Goal: Task Accomplishment & Management: Complete application form

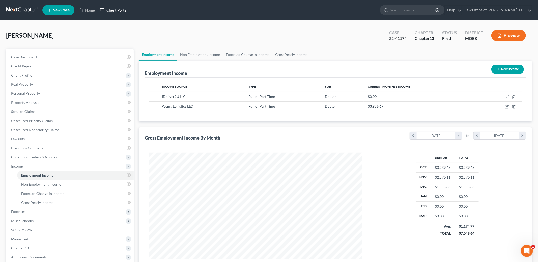
scroll to position [106, 224]
click at [92, 11] on link "Home" at bounding box center [86, 10] width 21 height 9
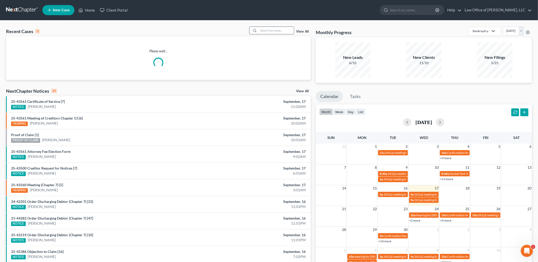
click at [279, 31] on input "search" at bounding box center [276, 30] width 35 height 7
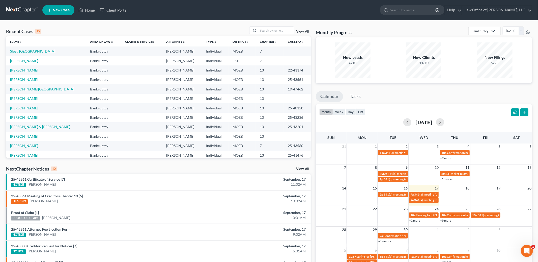
click at [20, 50] on link "Sleet, [GEOGRAPHIC_DATA]" at bounding box center [32, 51] width 45 height 4
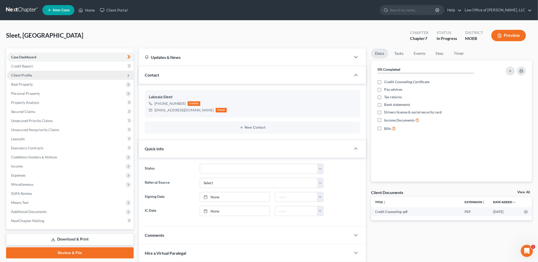
click at [36, 75] on span "Client Profile" at bounding box center [70, 75] width 127 height 9
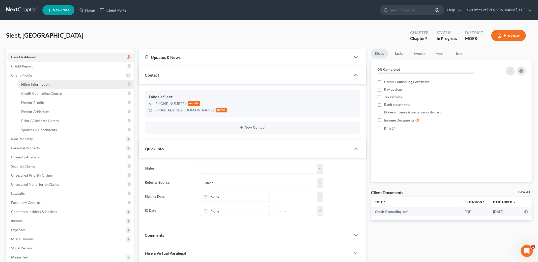
click at [40, 85] on span "Filing Information" at bounding box center [35, 84] width 29 height 4
select select "1"
select select "0"
select select "35"
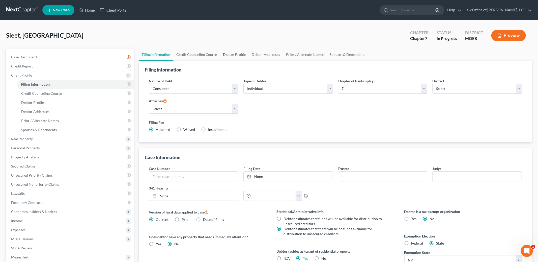
click at [227, 54] on link "Debtor Profile" at bounding box center [234, 54] width 29 height 12
select select "0"
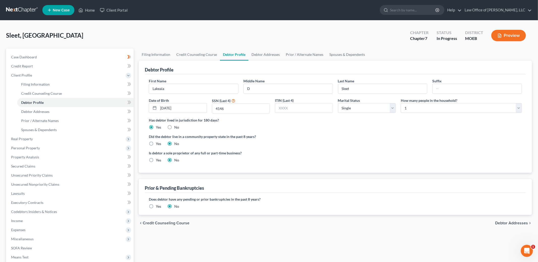
click at [227, 54] on link "Debtor Profile" at bounding box center [234, 54] width 29 height 12
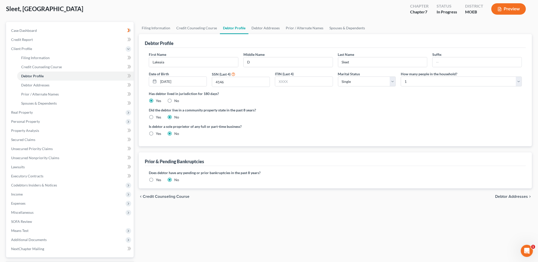
scroll to position [27, 0]
click at [504, 196] on span "Debtor Addresses" at bounding box center [511, 196] width 33 height 4
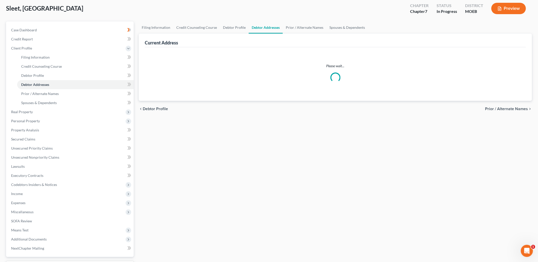
scroll to position [1, 0]
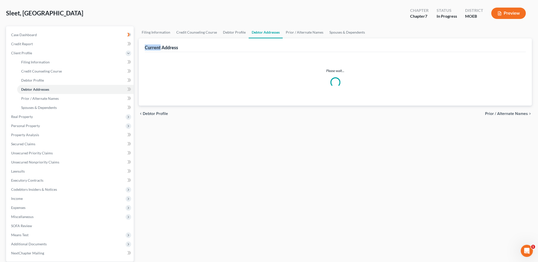
click at [504, 196] on div "Filing Information Credit Counseling Course Debtor Profile Debtor Addresses Pri…" at bounding box center [335, 158] width 398 height 264
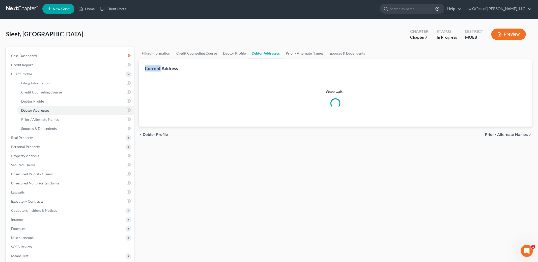
scroll to position [0, 0]
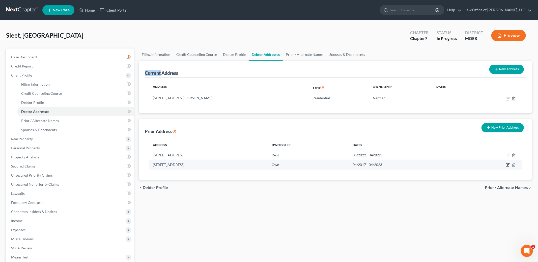
click at [507, 165] on icon "button" at bounding box center [508, 165] width 4 height 4
select select "35"
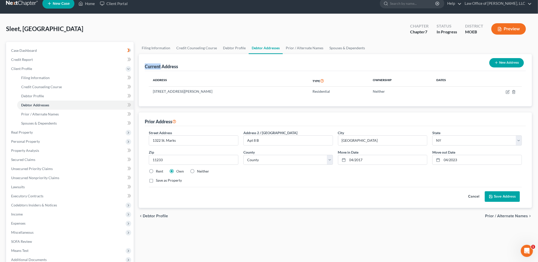
scroll to position [8, 0]
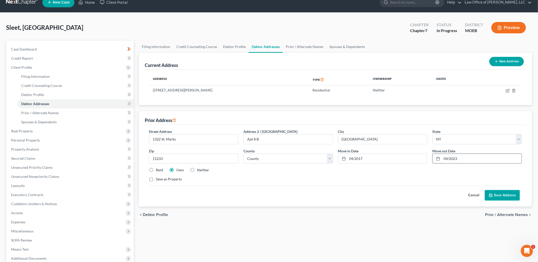
drag, startPoint x: 465, startPoint y: 159, endPoint x: 439, endPoint y: 156, distance: 26.2
click at [439, 156] on div "04/2023" at bounding box center [478, 158] width 90 height 10
type input "02/2022"
click at [508, 194] on button "Save Address" at bounding box center [502, 195] width 35 height 11
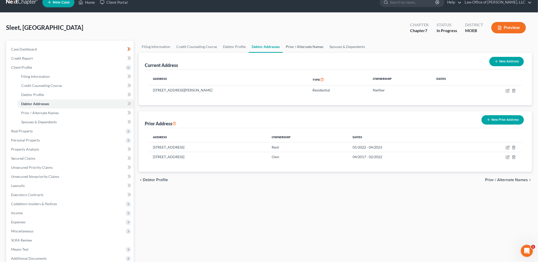
click at [299, 42] on link "Prior / Alternate Names" at bounding box center [305, 47] width 44 height 12
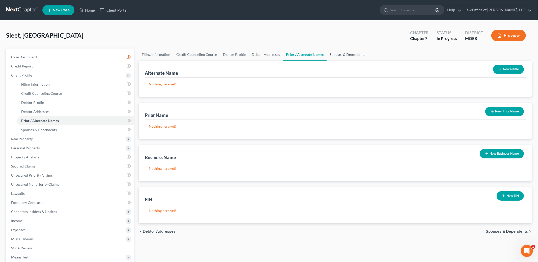
click at [339, 55] on link "Spouses & Dependents" at bounding box center [348, 54] width 42 height 12
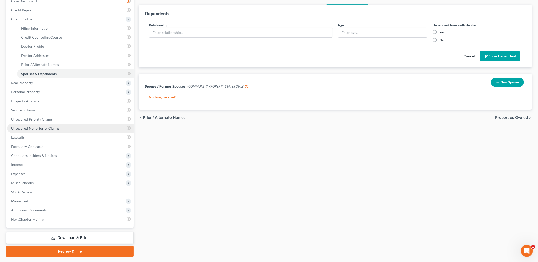
scroll to position [69, 0]
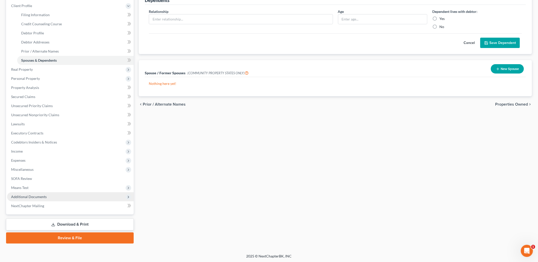
click at [32, 199] on span "Additional Documents" at bounding box center [70, 196] width 127 height 9
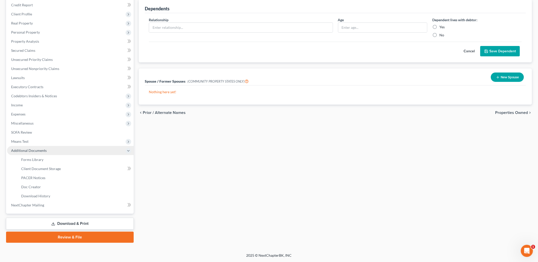
scroll to position [60, 0]
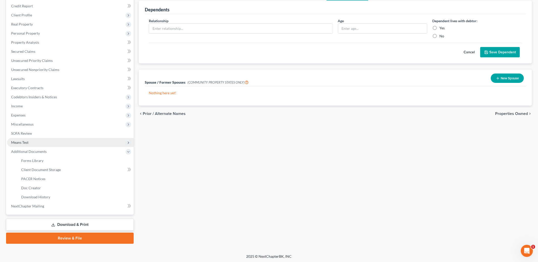
click at [26, 144] on span "Means Test" at bounding box center [19, 142] width 17 height 4
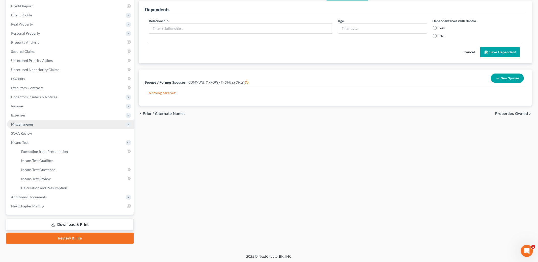
click at [30, 125] on span "Miscellaneous" at bounding box center [22, 124] width 22 height 4
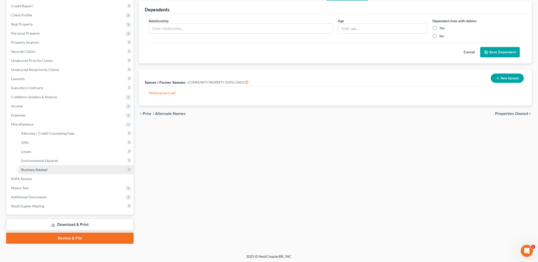
click at [36, 171] on link "Business Related" at bounding box center [75, 169] width 117 height 9
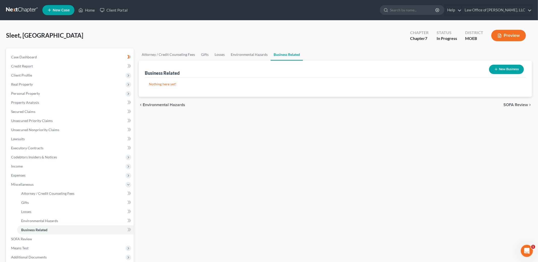
click at [508, 71] on button "New Business" at bounding box center [506, 69] width 35 height 9
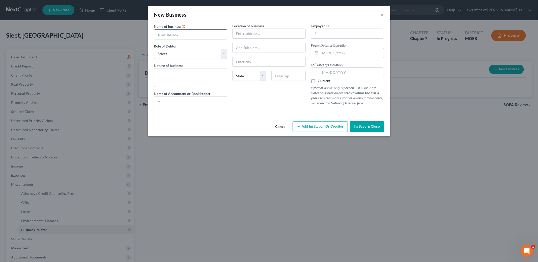
click at [196, 36] on input "text" at bounding box center [190, 35] width 73 height 10
click at [196, 35] on input "text" at bounding box center [190, 35] width 73 height 10
click at [178, 35] on input "text" at bounding box center [190, 35] width 73 height 10
click at [177, 35] on input "text" at bounding box center [190, 35] width 73 height 10
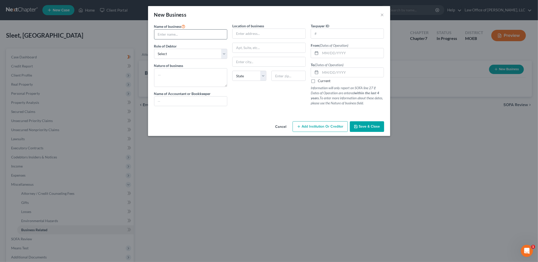
click at [165, 36] on input "text" at bounding box center [190, 35] width 73 height 10
click at [164, 34] on input "text" at bounding box center [190, 35] width 73 height 10
click at [194, 119] on div "Name of business * Role of Debtor * Select A member of a limited liability comp…" at bounding box center [269, 71] width 242 height 96
click at [162, 36] on input "text" at bounding box center [190, 35] width 73 height 10
type input "Because Cream, LLC"
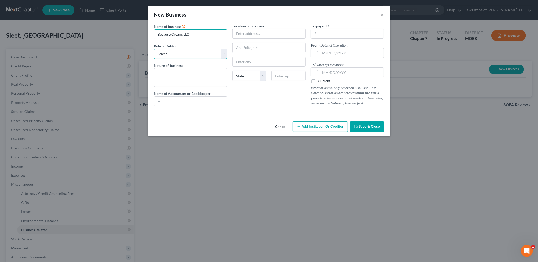
click at [220, 58] on select "Select A member of a limited liability company (LLC) or limited liability partn…" at bounding box center [190, 54] width 73 height 10
select select "member"
click at [154, 49] on select "Select A member of a limited liability company (LLC) or limited liability partn…" at bounding box center [190, 54] width 73 height 10
click at [173, 76] on textarea at bounding box center [190, 77] width 73 height 19
type textarea "Design clothes & mystery shopping"
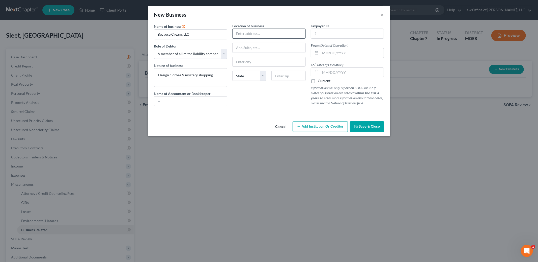
click at [256, 31] on input "text" at bounding box center [269, 34] width 73 height 10
click at [252, 34] on input "text" at bounding box center [269, 34] width 73 height 10
type input "13222 St. Marks"
type input "Apt 8 B"
type input "11233"
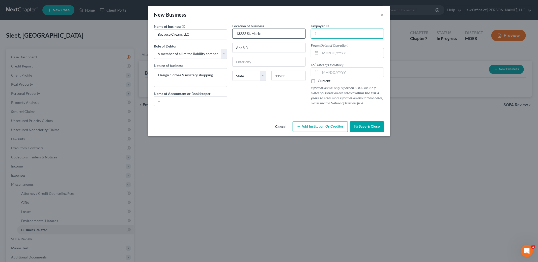
type input "Brooklyn"
select select "35"
click at [332, 53] on input "text" at bounding box center [353, 53] width 64 height 10
type input "02/01/2015"
click at [329, 72] on input "text" at bounding box center [353, 73] width 64 height 10
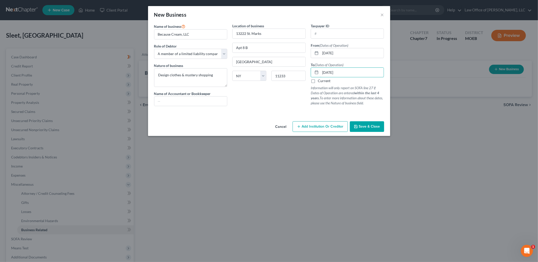
type input "08/01/2020"
click at [371, 128] on span "Save & Close" at bounding box center [369, 126] width 21 height 4
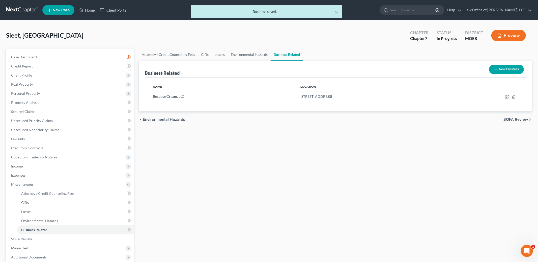
click at [502, 70] on button "New Business" at bounding box center [506, 69] width 35 height 9
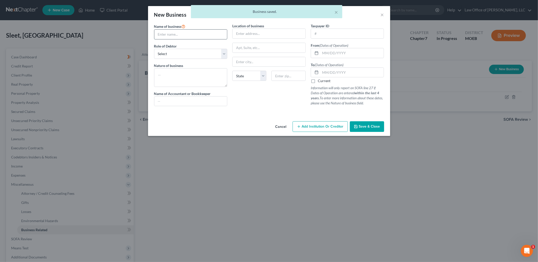
click at [176, 35] on input "text" at bounding box center [190, 35] width 73 height 10
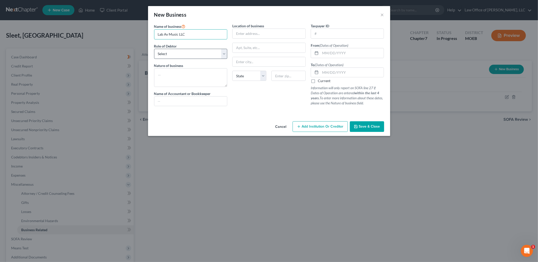
type input "Lab Av Music LLC"
click at [216, 55] on select "Select A member of a limited liability company (LLC) or limited liability partn…" at bounding box center [190, 54] width 73 height 10
select select "member"
click at [154, 49] on select "Select A member of a limited liability company (LLC) or limited liability partn…" at bounding box center [190, 54] width 73 height 10
click at [194, 75] on textarea at bounding box center [190, 77] width 73 height 19
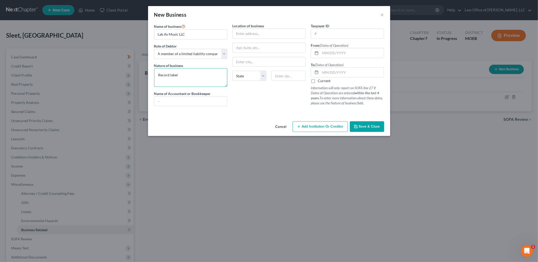
type textarea "Record label"
click at [247, 34] on input "text" at bounding box center [269, 34] width 73 height 10
click at [239, 33] on input "text" at bounding box center [269, 34] width 73 height 10
click at [241, 34] on input "text" at bounding box center [269, 34] width 73 height 10
click at [244, 35] on input "text" at bounding box center [269, 34] width 73 height 10
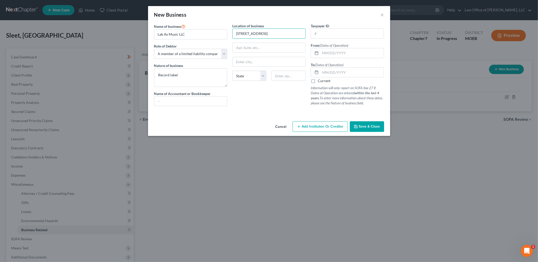
type input "60 Broad Street"
type input "24th Floor #1618"
type input "10004"
type input "[US_STATE]"
select select "33"
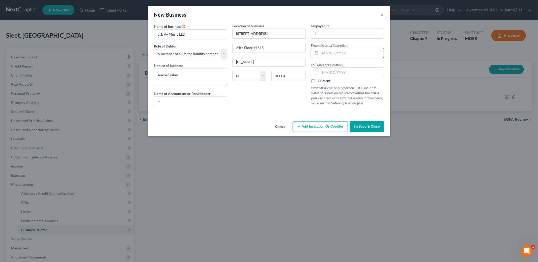
click at [334, 54] on input "text" at bounding box center [353, 53] width 64 height 10
type input "09/01/2023"
click at [318, 82] on label "Current" at bounding box center [324, 80] width 13 height 5
click at [320, 82] on input "Current" at bounding box center [321, 79] width 3 height 3
checkbox input "true"
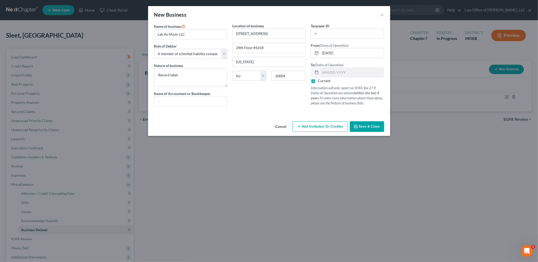
click at [370, 131] on button "Save & Close" at bounding box center [367, 126] width 34 height 11
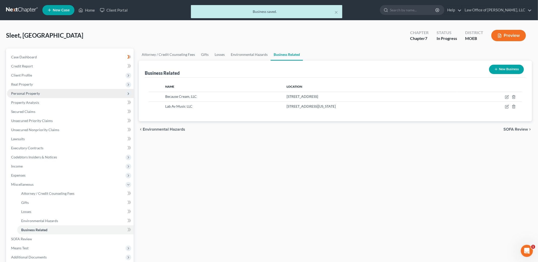
click at [46, 93] on span "Personal Property" at bounding box center [70, 93] width 127 height 9
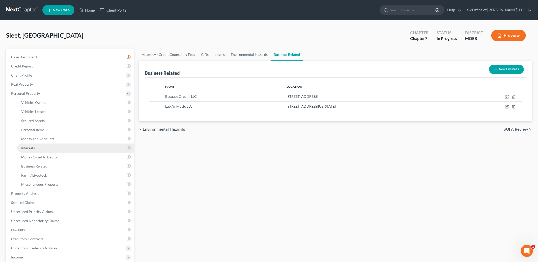
click at [42, 148] on link "Interests" at bounding box center [75, 147] width 117 height 9
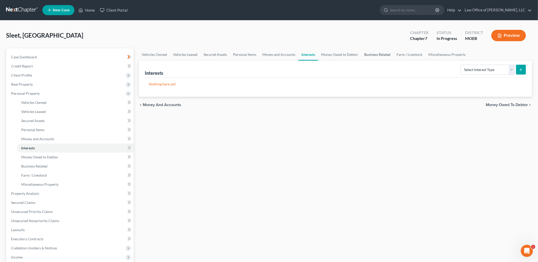
click at [369, 54] on link "Business Related" at bounding box center [377, 54] width 32 height 12
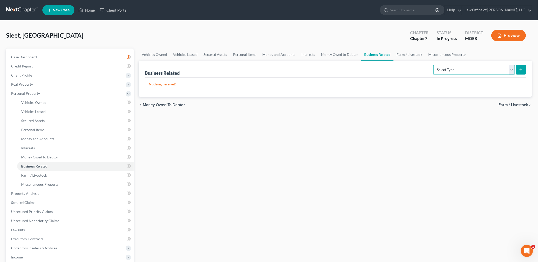
click at [465, 71] on select "Select Type Customer Lists Franchises Inventory Licenses Machinery Office Equip…" at bounding box center [475, 70] width 82 height 10
click at [301, 54] on link "Interests" at bounding box center [309, 54] width 20 height 12
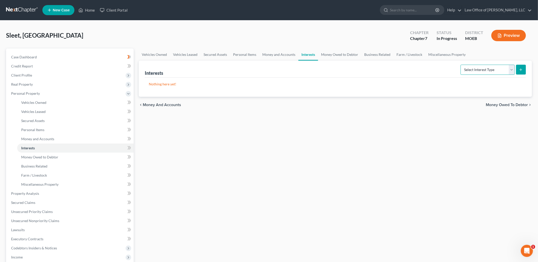
click at [493, 69] on select "Select Interest Type 401K Annuity Bond Education IRA Government Bond Government…" at bounding box center [488, 70] width 54 height 10
select select "incorporated_business"
click at [461, 65] on select "Select Interest Type 401K Annuity Bond Education IRA Government Bond Government…" at bounding box center [488, 70] width 54 height 10
click at [519, 70] on button "submit" at bounding box center [521, 70] width 10 height 10
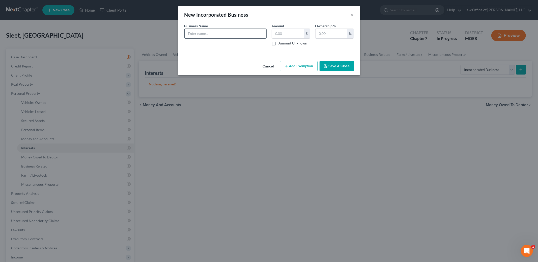
click at [237, 35] on input "text" at bounding box center [226, 34] width 82 height 10
type input "Lab Av Music LLC"
click at [284, 33] on input "text" at bounding box center [288, 34] width 32 height 10
type input "0.00"
click at [325, 37] on input "text" at bounding box center [332, 34] width 32 height 10
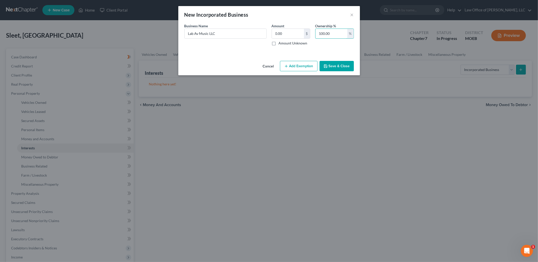
type input "100.00"
click at [345, 66] on button "Save & Close" at bounding box center [337, 66] width 34 height 11
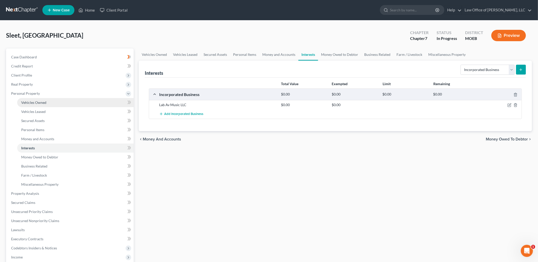
click at [52, 102] on link "Vehicles Owned" at bounding box center [75, 102] width 117 height 9
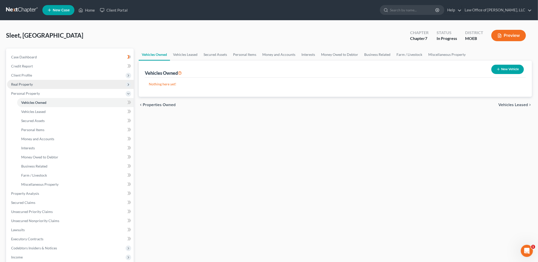
click at [50, 86] on span "Real Property" at bounding box center [70, 84] width 127 height 9
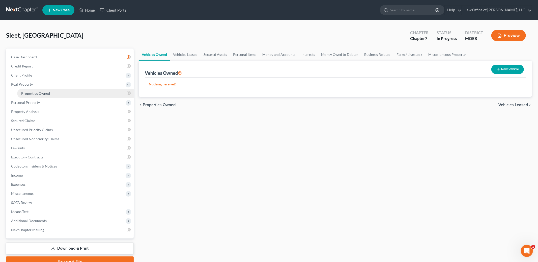
click at [51, 92] on link "Properties Owned" at bounding box center [75, 93] width 117 height 9
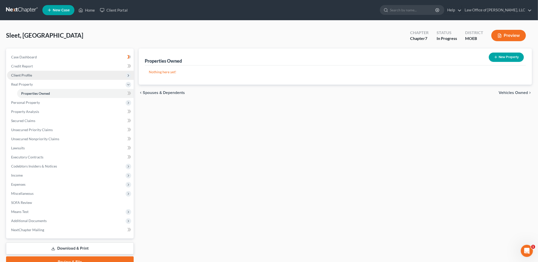
click at [46, 77] on span "Client Profile" at bounding box center [70, 75] width 127 height 9
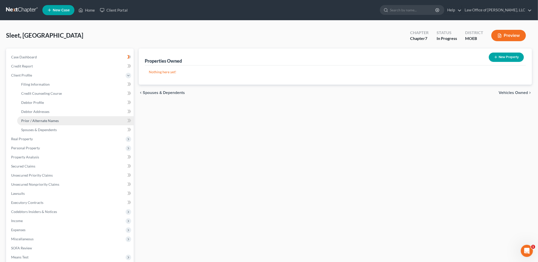
click at [50, 121] on span "Prior / Alternate Names" at bounding box center [40, 120] width 38 height 4
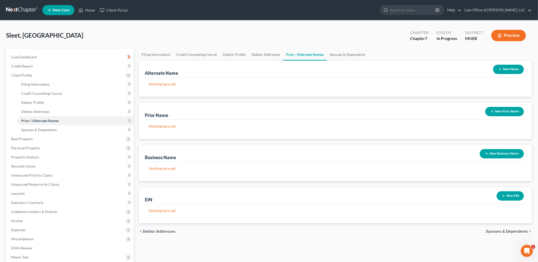
click at [509, 35] on button "Preview" at bounding box center [509, 35] width 35 height 11
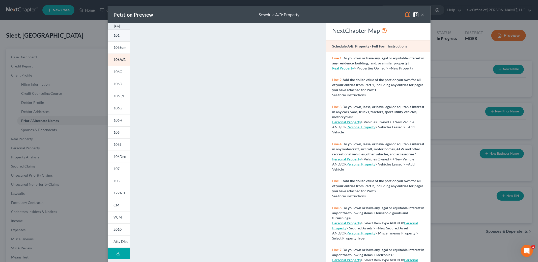
click at [120, 39] on link "101" at bounding box center [119, 35] width 22 height 12
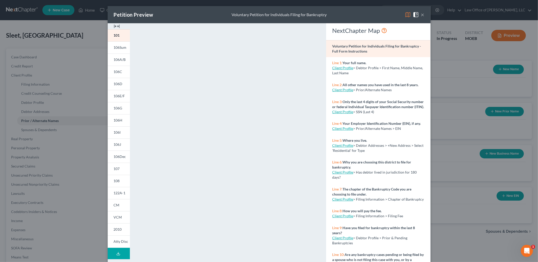
click at [349, 86] on strong "All other names you have used in the last 8 years." at bounding box center [381, 85] width 76 height 4
click at [66, 94] on div "Petition Preview Voluntary Petition for Individuals Filing for Bankruptcy × 101…" at bounding box center [269, 131] width 538 height 262
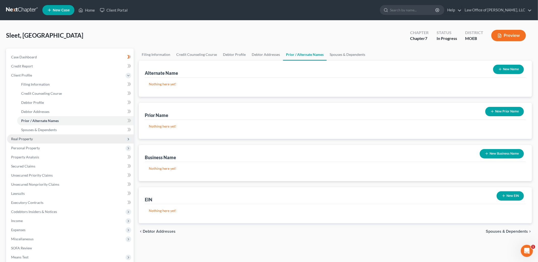
click at [39, 140] on span "Real Property" at bounding box center [70, 138] width 127 height 9
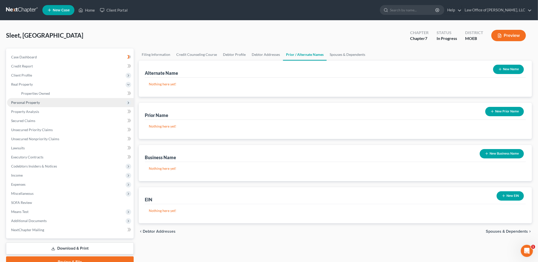
click at [48, 102] on span "Personal Property" at bounding box center [70, 102] width 127 height 9
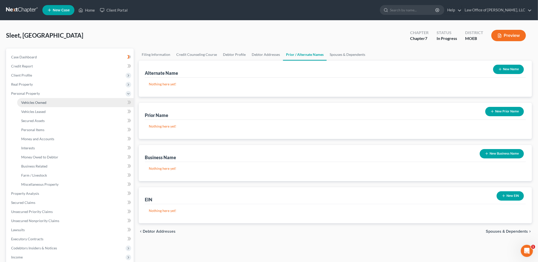
click at [47, 103] on link "Vehicles Owned" at bounding box center [75, 102] width 117 height 9
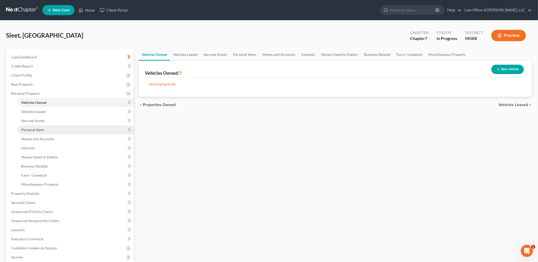
click at [52, 131] on link "Personal Items" at bounding box center [75, 129] width 117 height 9
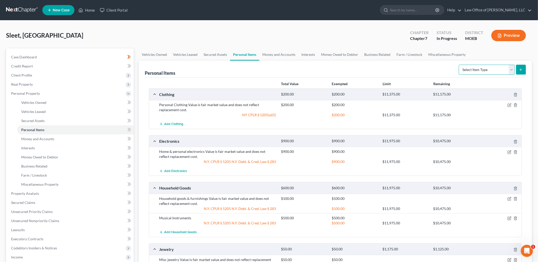
click at [477, 73] on select "Select Item Type Clothing Collectibles Of Value Electronics Firearms Household …" at bounding box center [487, 70] width 56 height 10
click at [277, 55] on link "Money and Accounts" at bounding box center [278, 54] width 39 height 12
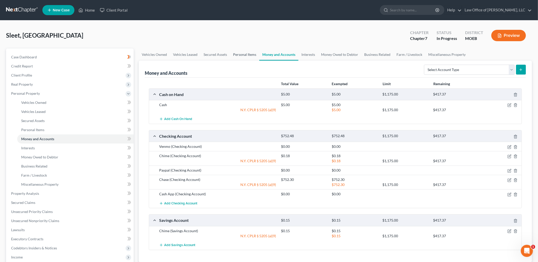
click at [250, 53] on link "Personal Items" at bounding box center [244, 54] width 29 height 12
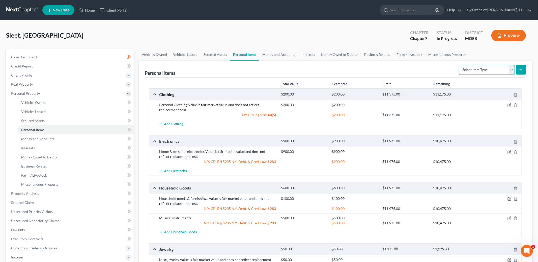
click at [487, 70] on select "Select Item Type Clothing Collectibles Of Value Electronics Firearms Household …" at bounding box center [487, 70] width 56 height 10
click at [287, 55] on link "Money and Accounts" at bounding box center [278, 54] width 39 height 12
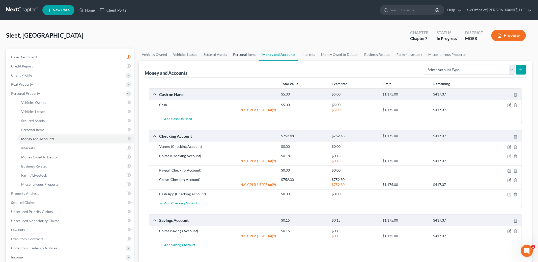
click at [244, 52] on link "Personal Items" at bounding box center [244, 54] width 29 height 12
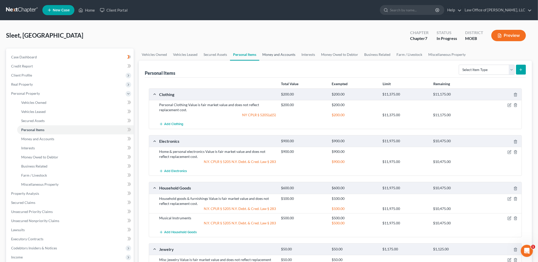
click at [280, 54] on link "Money and Accounts" at bounding box center [278, 54] width 39 height 12
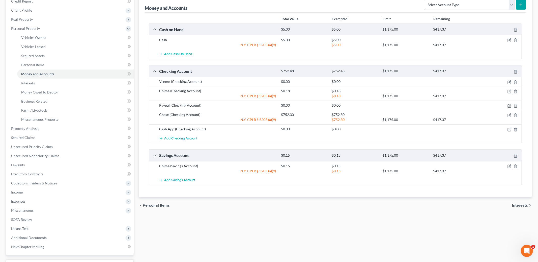
scroll to position [66, 0]
click at [510, 91] on icon "button" at bounding box center [510, 90] width 4 height 4
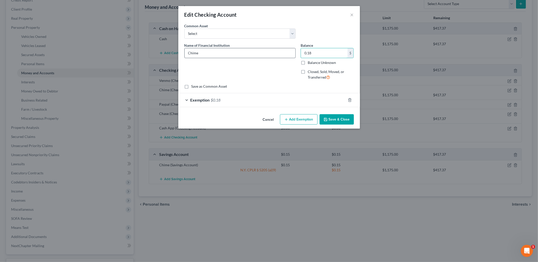
drag, startPoint x: 323, startPoint y: 55, endPoint x: 295, endPoint y: 53, distance: 27.4
click at [295, 53] on div "Name of Financial Institution * Chime Balance 0.18 $ Balance Unknown Balance Un…" at bounding box center [269, 63] width 175 height 41
click at [331, 54] on input "0.18" at bounding box center [324, 53] width 47 height 10
type input "0.50"
click at [244, 100] on div "Exemption $0.18" at bounding box center [262, 99] width 168 height 13
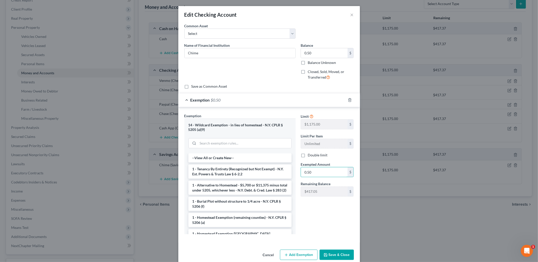
type input "0.50"
click at [332, 257] on button "Save & Close" at bounding box center [337, 254] width 34 height 11
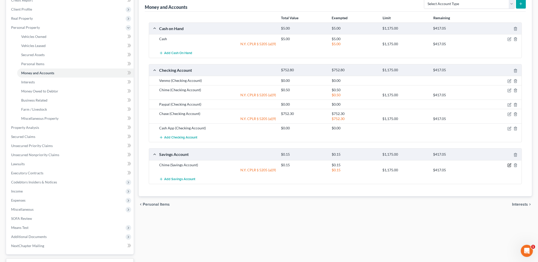
click at [509, 166] on icon "button" at bounding box center [510, 165] width 4 height 4
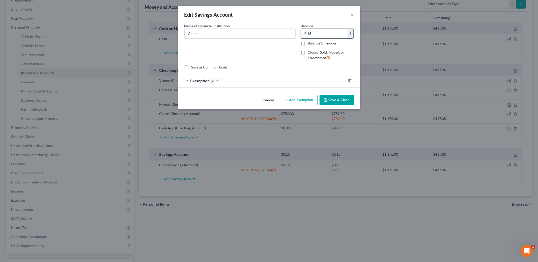
click at [331, 35] on input "0.15" at bounding box center [324, 34] width 47 height 10
type input "0.01"
click at [231, 80] on div "Exemption $0.15" at bounding box center [262, 80] width 168 height 13
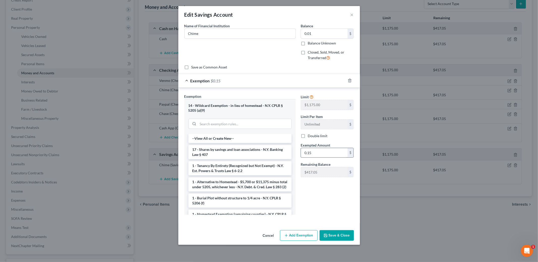
drag, startPoint x: 319, startPoint y: 153, endPoint x: 308, endPoint y: 150, distance: 11.3
click at [308, 150] on input "0.15" at bounding box center [324, 153] width 47 height 10
click at [334, 154] on input "0.15" at bounding box center [324, 153] width 47 height 10
type input "0.01"
click at [335, 236] on button "Save & Close" at bounding box center [337, 235] width 34 height 11
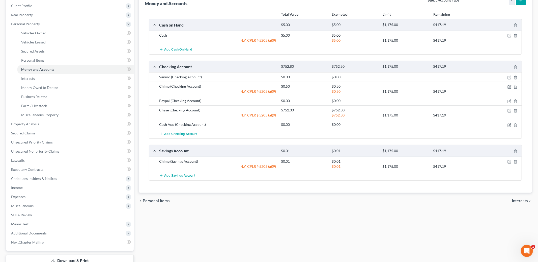
scroll to position [70, 0]
click at [511, 110] on icon "button" at bounding box center [509, 110] width 3 height 3
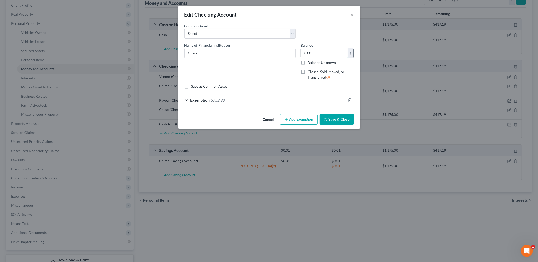
type input "0.00"
click at [348, 100] on icon "button" at bounding box center [350, 100] width 4 height 4
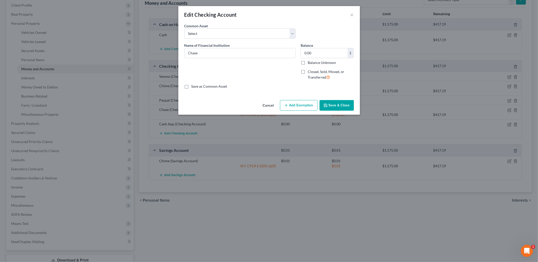
click at [345, 106] on button "Save & Close" at bounding box center [337, 105] width 34 height 11
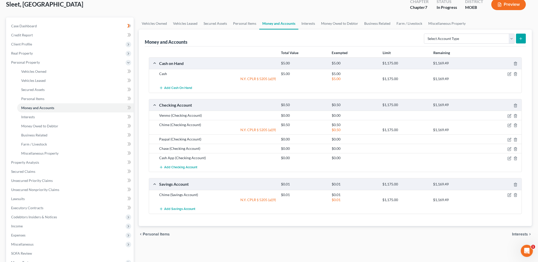
scroll to position [32, 0]
click at [467, 32] on div "Select Account Type Brokerage Cash on Hand Certificates of Deposit Checking Acc…" at bounding box center [474, 37] width 104 height 13
click at [467, 35] on select "Select Account Type Brokerage Cash on Hand Certificates of Deposit Checking Acc…" at bounding box center [469, 38] width 91 height 10
click at [492, 37] on select "Select Account Type Brokerage Cash on Hand Certificates of Deposit Checking Acc…" at bounding box center [469, 38] width 91 height 10
select select "checking"
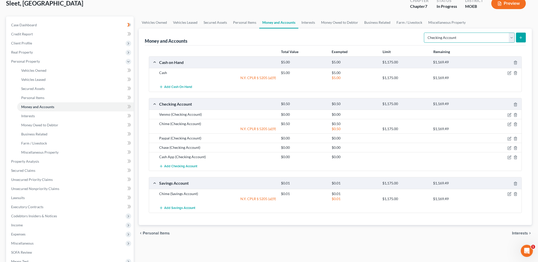
click at [425, 33] on select "Select Account Type Brokerage Cash on Hand Certificates of Deposit Checking Acc…" at bounding box center [469, 38] width 91 height 10
click at [522, 40] on button "submit" at bounding box center [521, 38] width 10 height 10
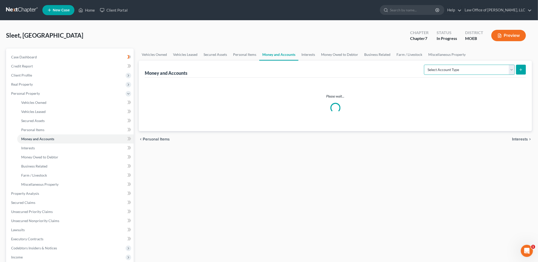
click at [505, 70] on select "Select Account Type Brokerage Cash on Hand Certificates of Deposit Checking Acc…" at bounding box center [469, 70] width 91 height 10
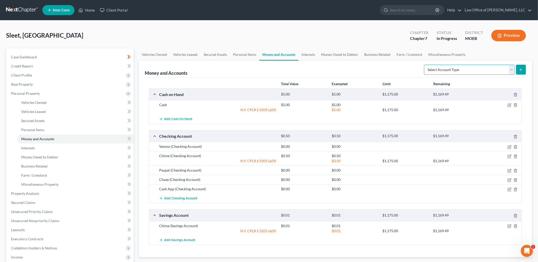
select select "checking"
click at [425, 65] on select "Select Account Type Brokerage Cash on Hand Certificates of Deposit Checking Acc…" at bounding box center [469, 70] width 91 height 10
click at [520, 71] on button "submit" at bounding box center [521, 70] width 10 height 10
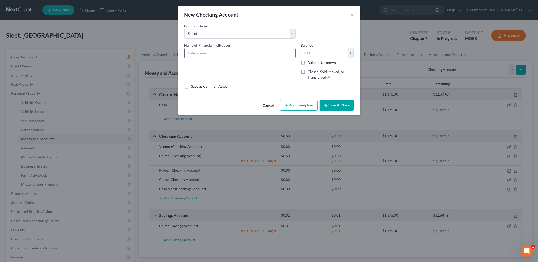
click at [209, 54] on input "text" at bounding box center [240, 53] width 111 height 10
type input ":"
type input "Paypal"
type input "0.00"
click at [341, 108] on button "Save & Close" at bounding box center [337, 105] width 34 height 11
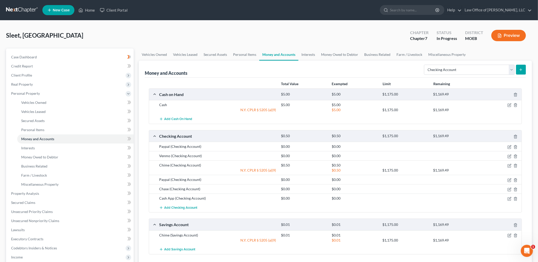
click at [523, 69] on button "submit" at bounding box center [521, 70] width 10 height 10
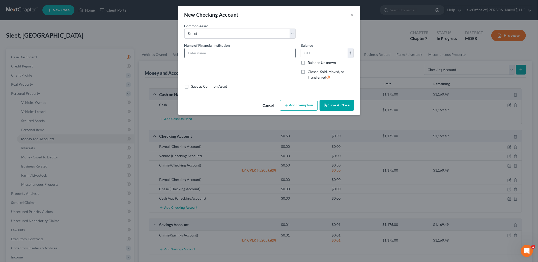
click at [215, 55] on input "text" at bounding box center [240, 53] width 111 height 10
type input "Paypal"
click at [325, 55] on input "text" at bounding box center [324, 53] width 47 height 10
type input "0.00"
click at [340, 105] on button "Save & Close" at bounding box center [337, 105] width 34 height 11
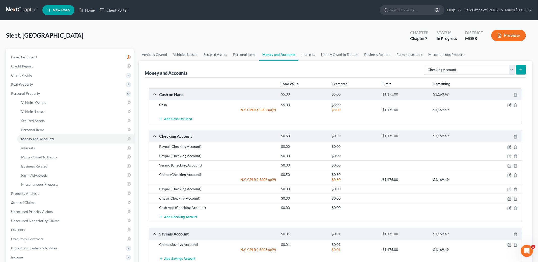
click at [309, 52] on link "Interests" at bounding box center [309, 54] width 20 height 12
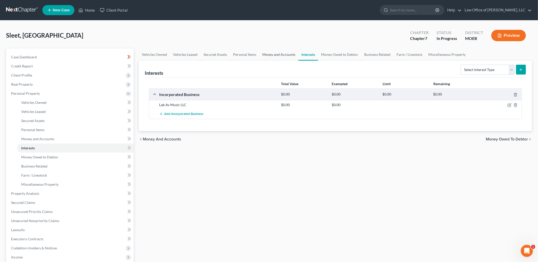
click at [284, 51] on link "Money and Accounts" at bounding box center [278, 54] width 39 height 12
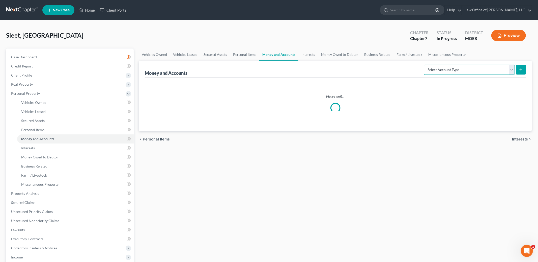
click at [477, 70] on select "Select Account Type Brokerage Cash on Hand Certificates of Deposit Checking Acc…" at bounding box center [469, 70] width 91 height 10
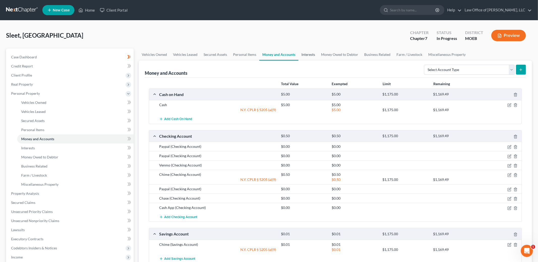
drag, startPoint x: 477, startPoint y: 70, endPoint x: 307, endPoint y: 54, distance: 171.1
click at [307, 54] on link "Interests" at bounding box center [309, 54] width 20 height 12
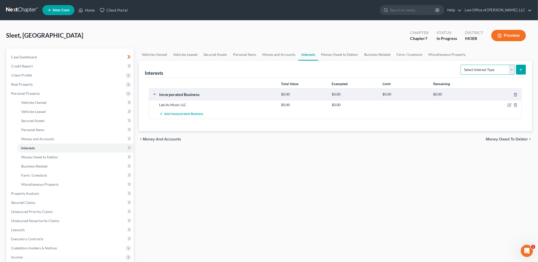
click at [478, 70] on select "Select Interest Type 401K Annuity Bond Education IRA Government Bond Government…" at bounding box center [488, 70] width 54 height 10
click at [485, 70] on select "Select Interest Type 401K Annuity Bond Education IRA Government Bond Government…" at bounding box center [488, 70] width 54 height 10
click at [326, 50] on link "Money Owed to Debtor" at bounding box center [339, 54] width 43 height 12
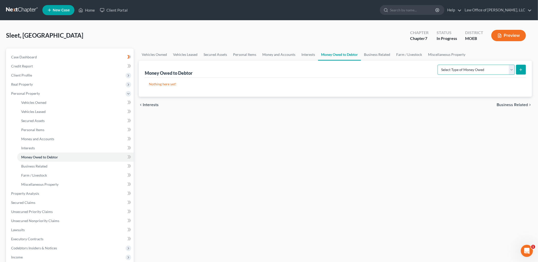
click at [478, 71] on select "Select Type of Money Owed Accounts Receivable Alimony Child Support Claims Agai…" at bounding box center [476, 70] width 77 height 10
click at [512, 71] on select "Select Type of Money Owed Accounts Receivable Alimony Child Support Claims Agai…" at bounding box center [476, 70] width 77 height 10
drag, startPoint x: 512, startPoint y: 71, endPoint x: 372, endPoint y: 54, distance: 140.6
click at [372, 54] on link "Business Related" at bounding box center [377, 54] width 32 height 12
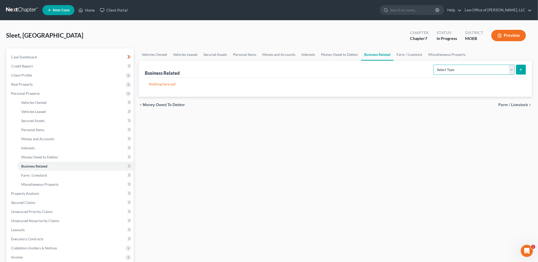
click at [462, 72] on select "Select Type Customer Lists Franchises Inventory Licenses Machinery Office Equip…" at bounding box center [475, 70] width 82 height 10
select select "patent"
click at [434, 65] on select "Select Type Customer Lists Franchises Inventory Licenses Machinery Office Equip…" at bounding box center [475, 70] width 82 height 10
click at [521, 72] on button "submit" at bounding box center [521, 70] width 10 height 10
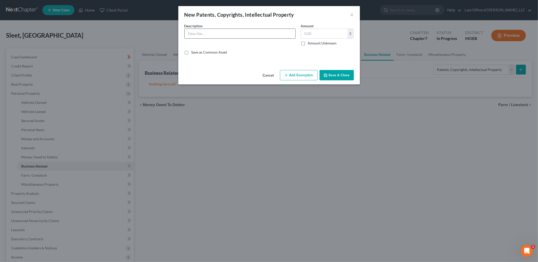
click at [258, 34] on input "text" at bounding box center [240, 34] width 111 height 10
click at [209, 34] on input "3 copywrites for music projects" at bounding box center [240, 34] width 111 height 10
click at [248, 33] on input "3 copyrights for music projects" at bounding box center [240, 34] width 111 height 10
type input "3 copyrights for music projects created by Debtor"
type input "0.00"
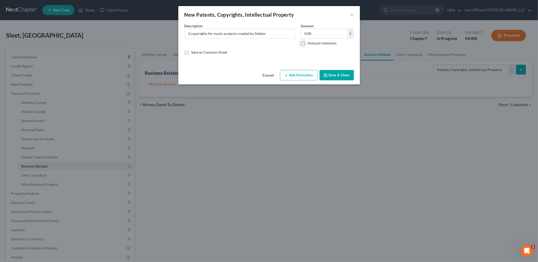
click at [306, 74] on button "Add Exemption" at bounding box center [299, 75] width 38 height 11
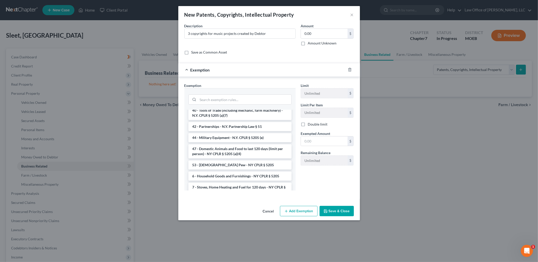
scroll to position [765, 0]
click at [348, 67] on div at bounding box center [353, 70] width 14 height 8
click at [349, 68] on icon "button" at bounding box center [350, 70] width 4 height 4
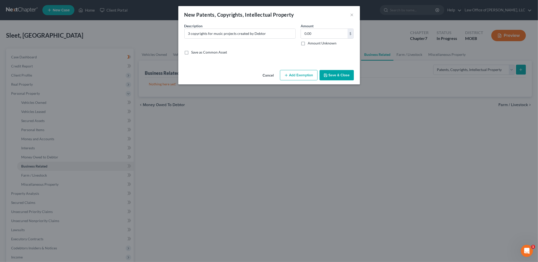
click at [344, 76] on button "Save & Close" at bounding box center [337, 75] width 34 height 11
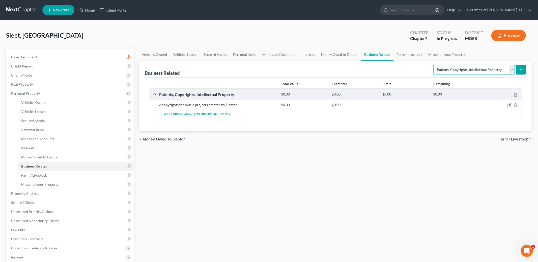
click at [463, 69] on select "Select Type Customer Lists Franchises Inventory Licenses Machinery Office Equip…" at bounding box center [475, 70] width 82 height 10
click at [409, 57] on link "Farm / Livestock" at bounding box center [410, 54] width 32 height 12
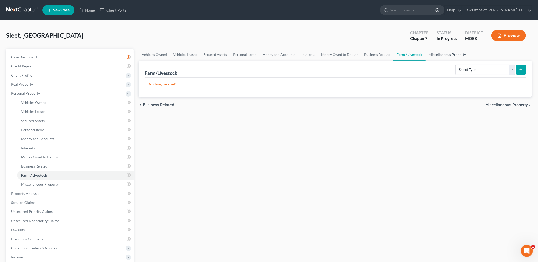
click at [445, 54] on link "Miscellaneous Property" at bounding box center [447, 54] width 43 height 12
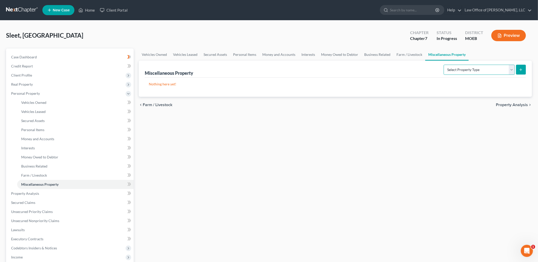
click at [453, 68] on select "Select Property Type Assigned for Creditor Benefit [DATE] Holding for Another N…" at bounding box center [479, 70] width 71 height 10
click at [488, 68] on select "Select Property Type Assigned for Creditor Benefit [DATE] Holding for Another N…" at bounding box center [479, 70] width 71 height 10
select select "stored_within_1_year"
click at [444, 65] on select "Select Property Type Assigned for Creditor Benefit [DATE] Holding for Another N…" at bounding box center [479, 70] width 71 height 10
click at [521, 70] on icon "submit" at bounding box center [521, 70] width 4 height 4
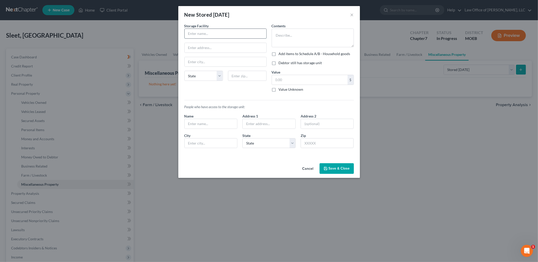
click at [210, 36] on input "text" at bounding box center [226, 34] width 82 height 10
type input "Cubesmart"
click at [286, 33] on textarea at bounding box center [313, 38] width 82 height 19
type textarea "Household items"
click at [335, 169] on button "Save & Close" at bounding box center [337, 168] width 34 height 11
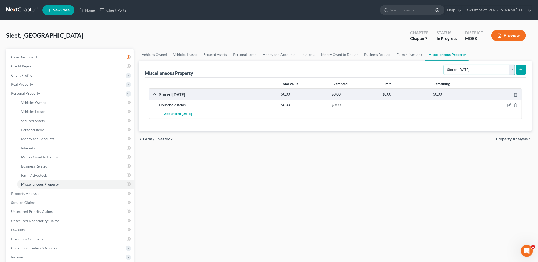
click at [470, 71] on select "Select Property Type Assigned for Creditor Benefit [DATE] Holding for Another N…" at bounding box center [479, 70] width 71 height 10
select select "transferred"
click at [444, 65] on select "Select Property Type Assigned for Creditor Benefit [DATE] Holding for Another N…" at bounding box center [479, 70] width 71 height 10
click at [505, 138] on span "Property Analysis" at bounding box center [512, 139] width 32 height 4
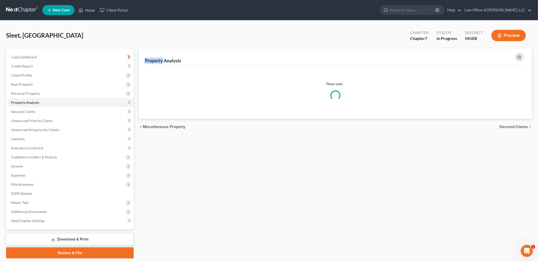
click at [505, 138] on div "Property Analysis Please wait... chevron_left Miscellaneous Property Secured Cl…" at bounding box center [335, 153] width 398 height 210
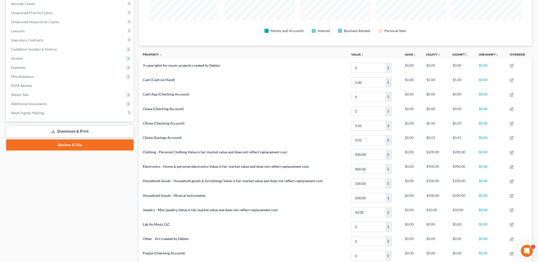
scroll to position [202, 0]
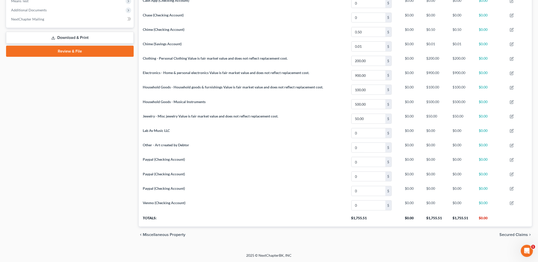
click at [511, 233] on span "Secured Claims" at bounding box center [514, 234] width 29 height 4
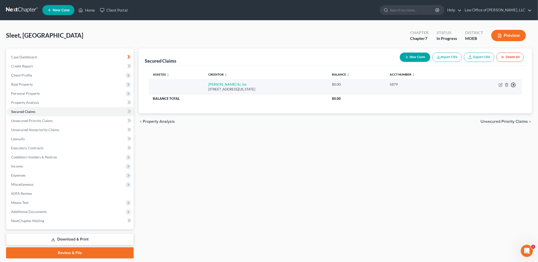
click at [514, 85] on line "button" at bounding box center [514, 85] width 2 height 0
click at [495, 96] on link "Move to F" at bounding box center [490, 97] width 42 height 9
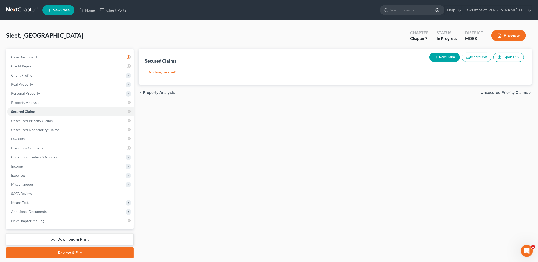
click at [508, 94] on span "Unsecured Priority Claims" at bounding box center [504, 93] width 47 height 4
click at [506, 92] on span "Unsecured Nonpriority Claims" at bounding box center [500, 93] width 55 height 4
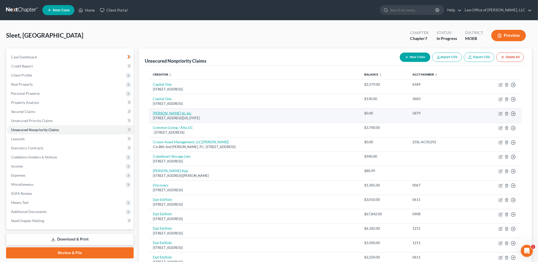
click at [159, 114] on link "[PERSON_NAME] Ai, Inc" at bounding box center [172, 113] width 39 height 4
select select "35"
select select "0"
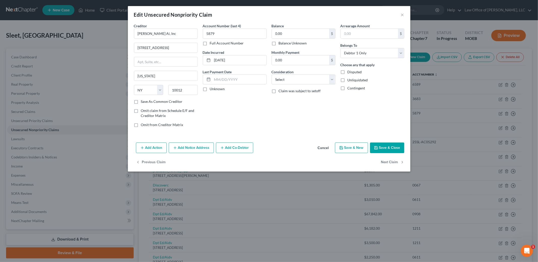
click at [279, 42] on label "Balance Unknown" at bounding box center [293, 43] width 28 height 5
click at [281, 42] on input "Balance Unknown" at bounding box center [282, 42] width 3 height 3
checkbox input "true"
click at [386, 153] on div "Add Action Add Notice Address Add Co-Debtor Cancel Save & New Save & Close" at bounding box center [269, 148] width 283 height 17
click at [386, 151] on button "Save & Close" at bounding box center [387, 147] width 34 height 11
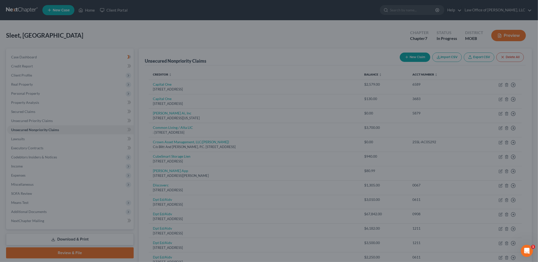
type input "0"
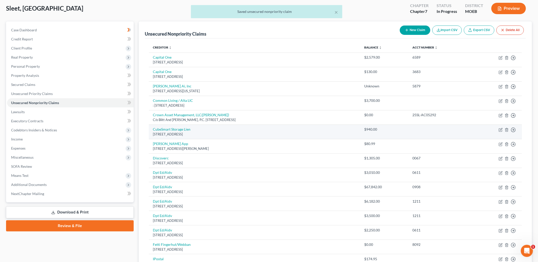
scroll to position [31, 0]
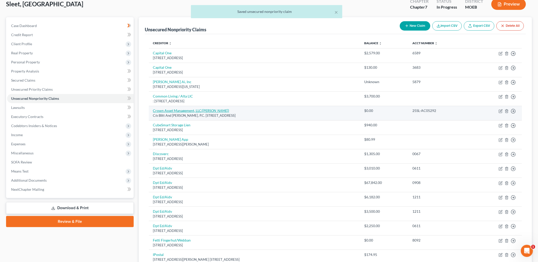
click at [206, 110] on icon "([PERSON_NAME])" at bounding box center [216, 110] width 28 height 4
select select "26"
select select "0"
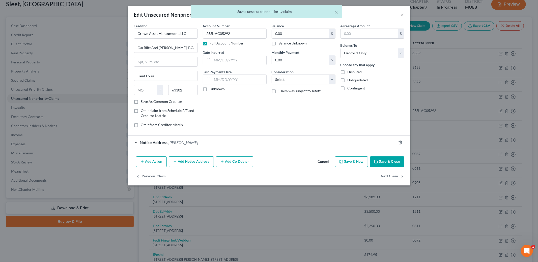
click at [279, 43] on label "Balance Unknown" at bounding box center [293, 43] width 28 height 5
click at [281, 43] on input "Balance Unknown" at bounding box center [282, 42] width 3 height 3
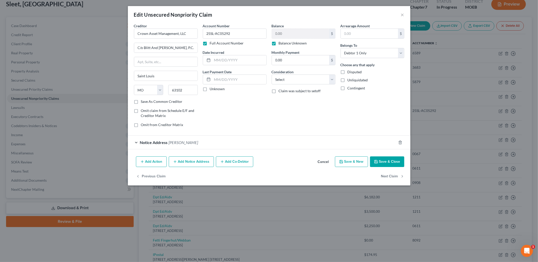
click at [279, 43] on label "Balance Unknown" at bounding box center [293, 43] width 28 height 5
click at [281, 43] on input "Balance Unknown" at bounding box center [282, 42] width 3 height 3
checkbox input "false"
click at [290, 33] on input "0.00" at bounding box center [300, 34] width 57 height 10
type input "4"
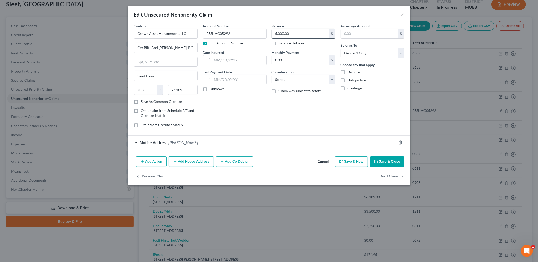
type input "5,000.00"
click at [382, 164] on button "Save & Close" at bounding box center [387, 161] width 34 height 11
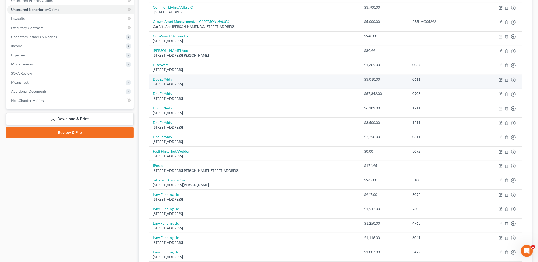
scroll to position [121, 0]
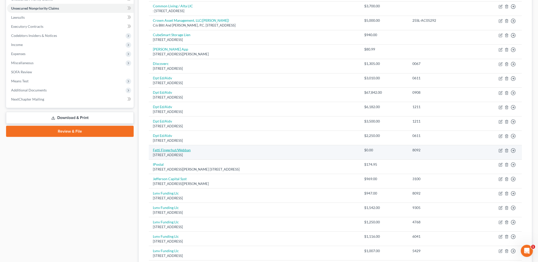
click at [179, 150] on link "Fetti Fingerhut/Webban" at bounding box center [172, 150] width 38 height 4
select select "24"
select select "2"
select select "0"
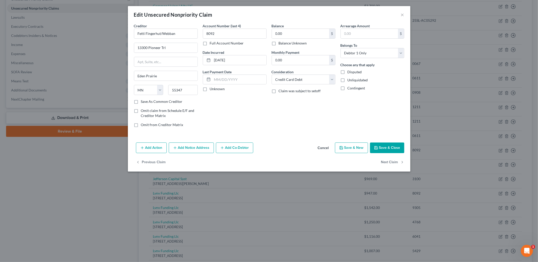
click at [279, 43] on label "Balance Unknown" at bounding box center [293, 43] width 28 height 5
click at [281, 43] on input "Balance Unknown" at bounding box center [282, 42] width 3 height 3
checkbox input "true"
click at [395, 151] on button "Save & Close" at bounding box center [387, 147] width 34 height 11
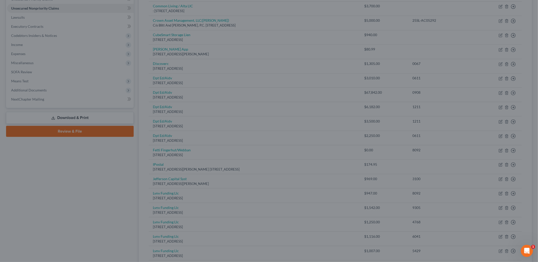
type input "0"
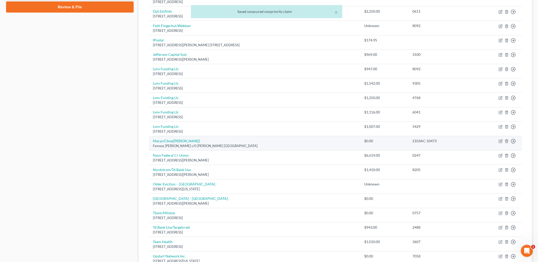
scroll to position [247, 0]
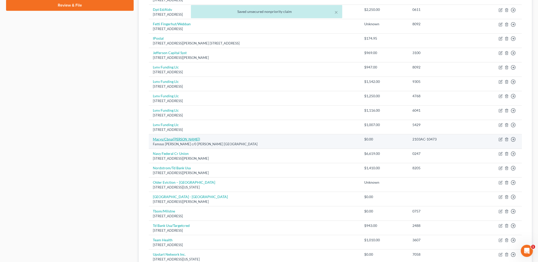
click at [183, 140] on icon "([PERSON_NAME])" at bounding box center [187, 139] width 28 height 4
select select "18"
select select "0"
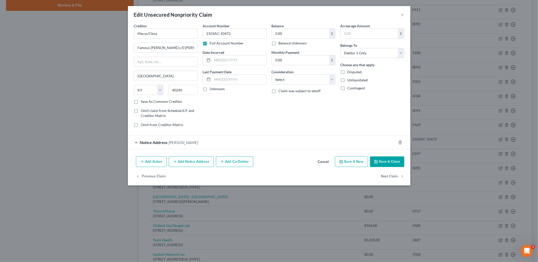
click at [279, 46] on label "Balance Unknown" at bounding box center [293, 43] width 28 height 5
click at [281, 44] on input "Balance Unknown" at bounding box center [282, 42] width 3 height 3
checkbox input "true"
click at [377, 162] on polyline "button" at bounding box center [376, 162] width 2 height 1
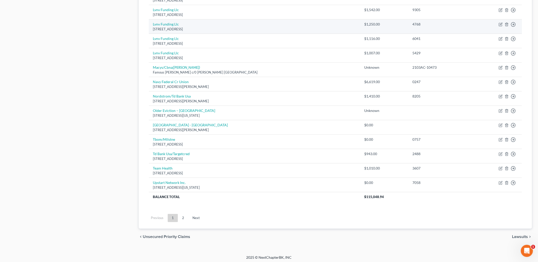
scroll to position [321, 0]
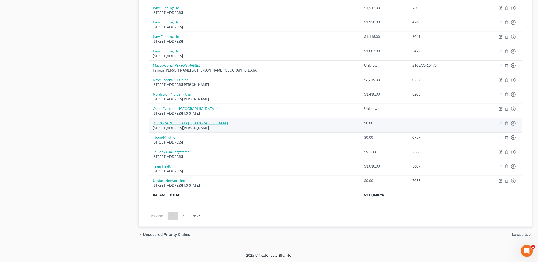
click at [215, 123] on link "[GEOGRAPHIC_DATA] - [GEOGRAPHIC_DATA]" at bounding box center [190, 123] width 75 height 4
select select "26"
select select "0"
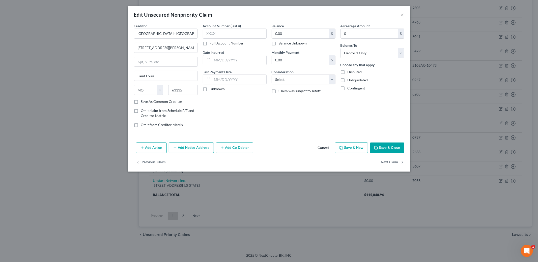
click at [279, 42] on label "Balance Unknown" at bounding box center [293, 43] width 28 height 5
click at [281, 42] on input "Balance Unknown" at bounding box center [282, 42] width 3 height 3
checkbox input "true"
click at [394, 148] on button "Save & Close" at bounding box center [387, 147] width 34 height 11
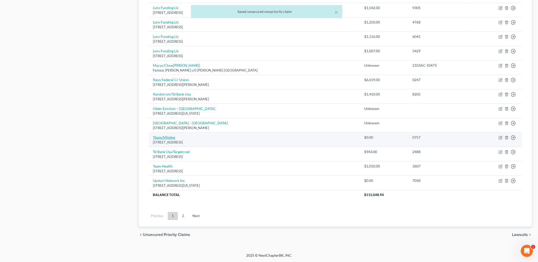
click at [160, 135] on link "Tbom/Milstne" at bounding box center [164, 137] width 22 height 4
select select "38"
select select "2"
select select "0"
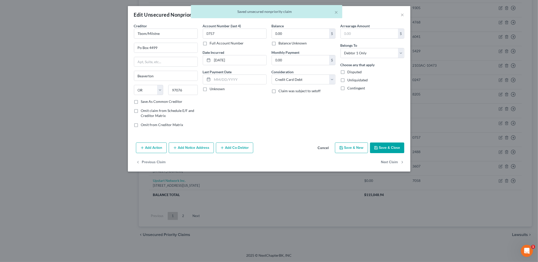
click at [279, 41] on label "Balance Unknown" at bounding box center [293, 43] width 28 height 5
click at [281, 41] on input "Balance Unknown" at bounding box center [282, 42] width 3 height 3
checkbox input "true"
click at [380, 146] on button "Save & Close" at bounding box center [387, 147] width 34 height 11
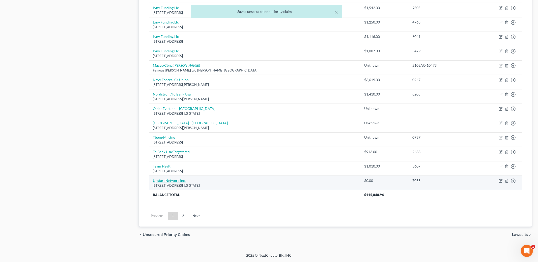
click at [167, 179] on link "Upstart Network Inc." at bounding box center [169, 180] width 33 height 4
select select "4"
select select "0"
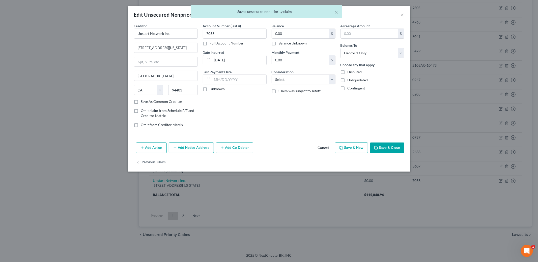
click at [279, 45] on label "Balance Unknown" at bounding box center [293, 43] width 28 height 5
click at [281, 44] on input "Balance Unknown" at bounding box center [282, 42] width 3 height 3
checkbox input "true"
click at [390, 150] on button "Save & Close" at bounding box center [387, 147] width 34 height 11
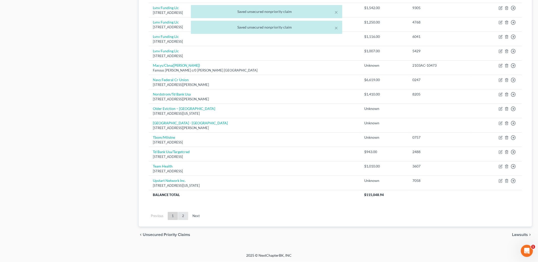
click at [182, 217] on link "2" at bounding box center [183, 216] width 10 height 8
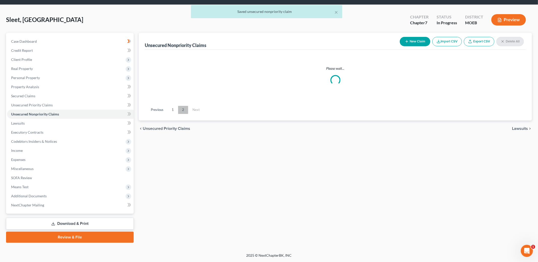
scroll to position [15, 0]
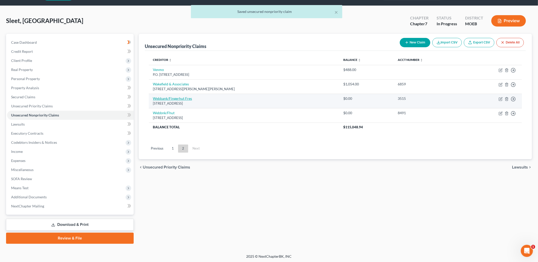
click at [176, 97] on link "Webbank/Fingerhut Fres" at bounding box center [172, 98] width 39 height 4
select select "24"
select select "0"
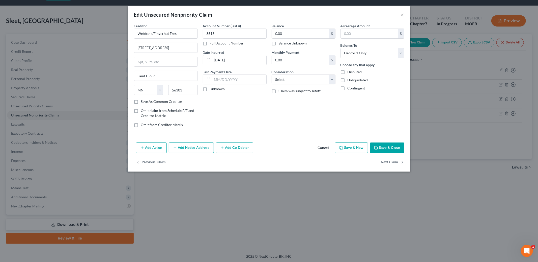
click at [279, 43] on label "Balance Unknown" at bounding box center [293, 43] width 28 height 5
click at [281, 43] on input "Balance Unknown" at bounding box center [282, 42] width 3 height 3
checkbox input "true"
click at [381, 149] on button "Save & Close" at bounding box center [387, 147] width 34 height 11
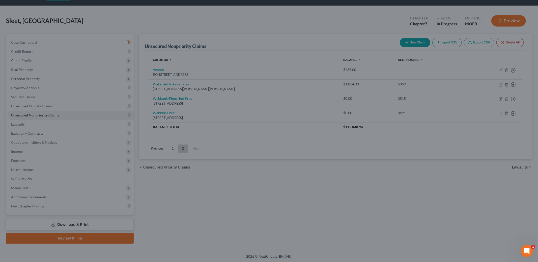
type input "0"
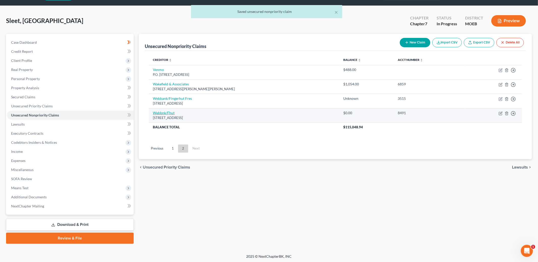
click at [165, 113] on link "Webbnk/Fhut" at bounding box center [164, 113] width 22 height 4
select select "24"
select select "2"
select select "0"
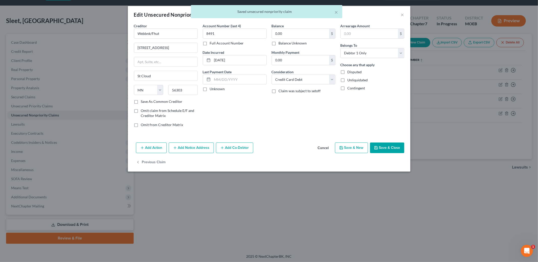
click at [279, 44] on label "Balance Unknown" at bounding box center [293, 43] width 28 height 5
click at [281, 44] on input "Balance Unknown" at bounding box center [282, 42] width 3 height 3
checkbox input "true"
click at [384, 147] on button "Save & Close" at bounding box center [387, 147] width 34 height 11
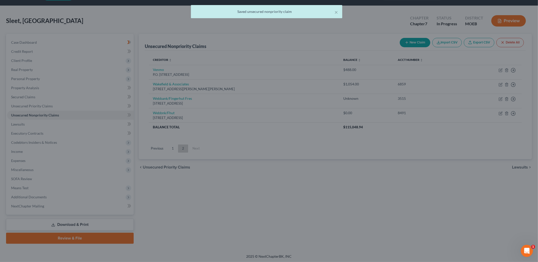
type input "0"
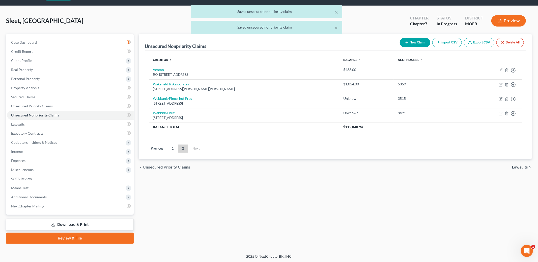
click at [524, 167] on span "Lawsuits" at bounding box center [520, 167] width 16 height 4
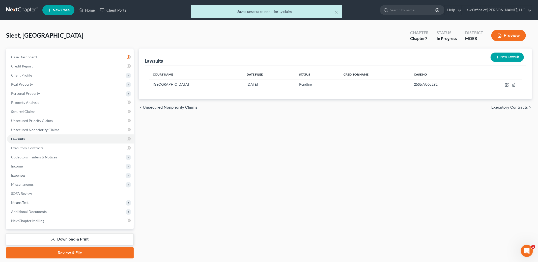
click at [513, 108] on span "Executory Contracts" at bounding box center [510, 107] width 37 height 4
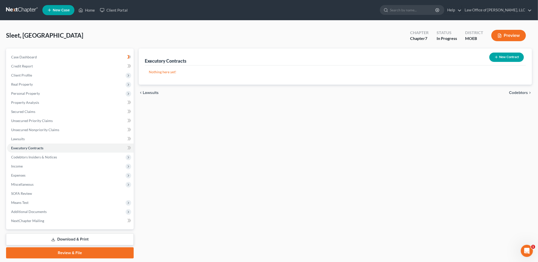
click at [512, 91] on span "Codebtors" at bounding box center [518, 93] width 19 height 4
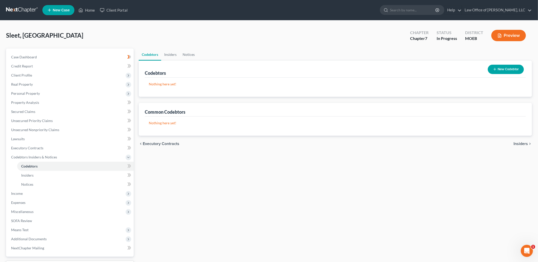
click at [522, 145] on span "Insiders" at bounding box center [521, 144] width 14 height 4
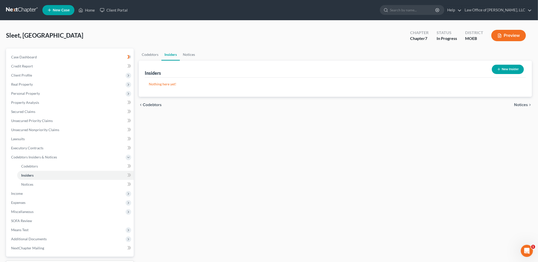
click at [520, 105] on span "Notices" at bounding box center [521, 105] width 14 height 4
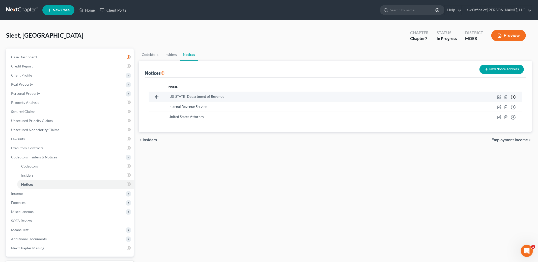
click at [515, 96] on icon "button" at bounding box center [513, 96] width 5 height 5
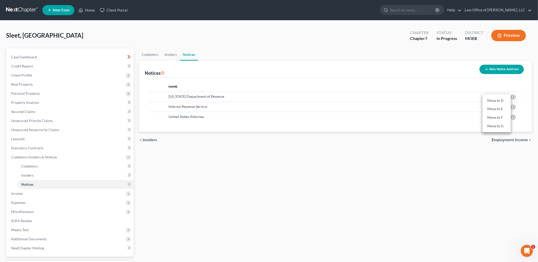
click at [411, 67] on div "Notices New Notice Address" at bounding box center [335, 69] width 381 height 17
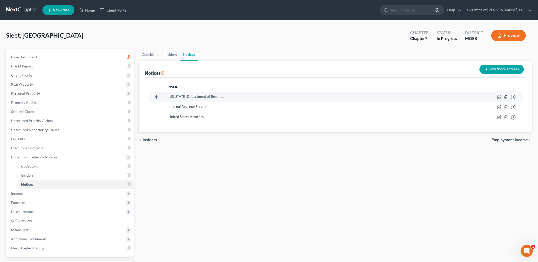
click at [505, 97] on icon "button" at bounding box center [506, 96] width 2 height 3
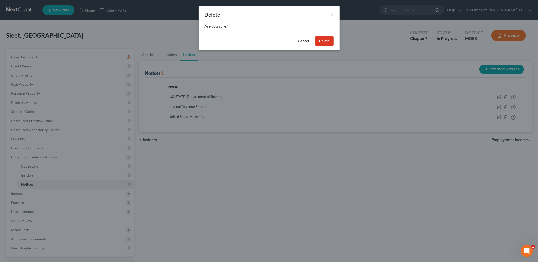
click at [326, 39] on button "Delete" at bounding box center [324, 41] width 18 height 10
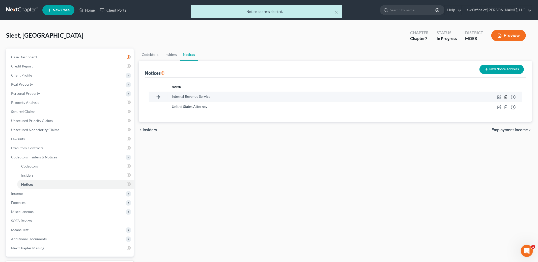
click at [505, 97] on icon "button" at bounding box center [506, 97] width 4 height 4
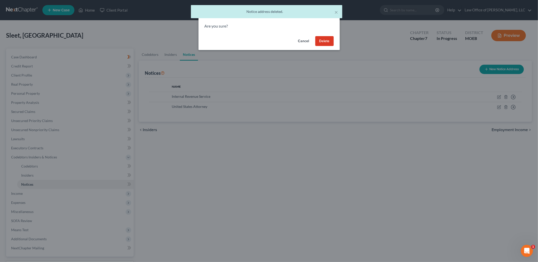
click at [321, 42] on button "Delete" at bounding box center [324, 41] width 18 height 10
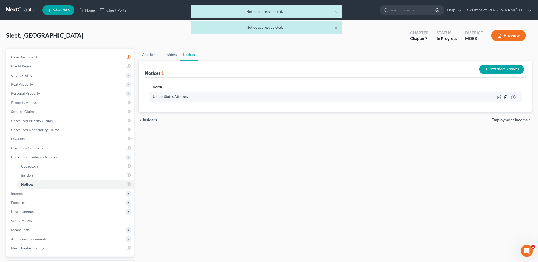
click at [506, 97] on icon "button" at bounding box center [506, 97] width 4 height 4
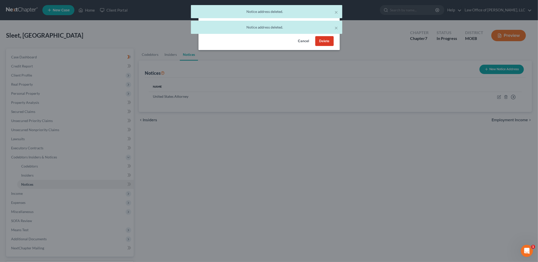
click at [326, 42] on button "Delete" at bounding box center [324, 41] width 18 height 10
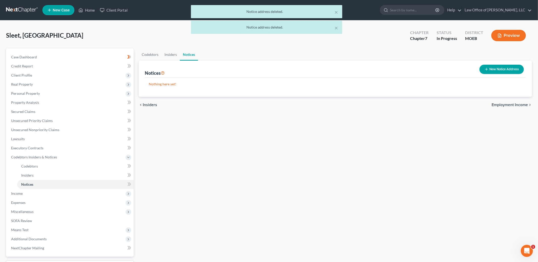
click at [506, 106] on span "Employment Income" at bounding box center [510, 105] width 36 height 4
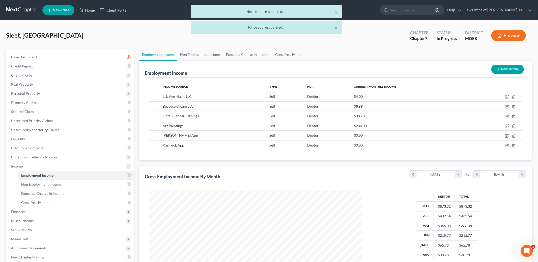
scroll to position [106, 224]
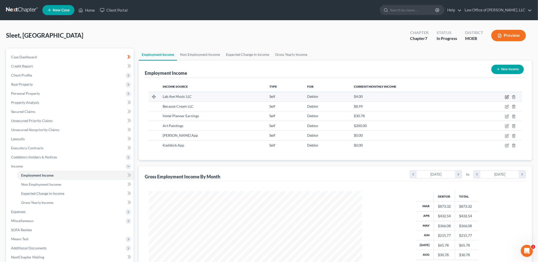
click at [505, 96] on icon "button" at bounding box center [506, 97] width 3 height 3
select select "1"
select select "0"
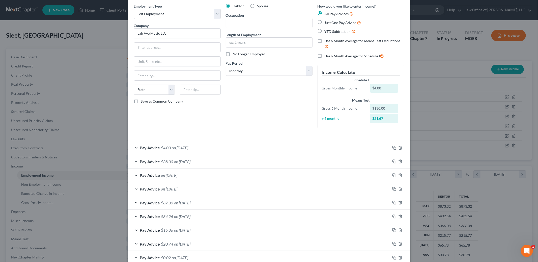
scroll to position [23, 0]
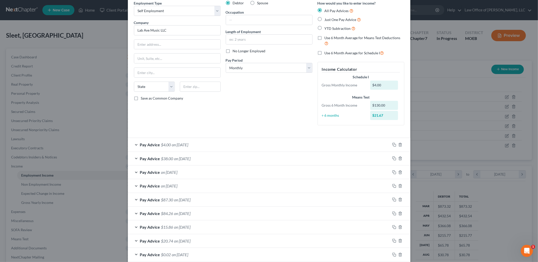
click at [193, 148] on div "Pay Advice $4.00 on [DATE]" at bounding box center [259, 144] width 262 height 13
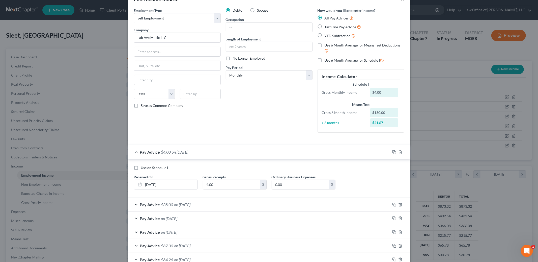
scroll to position [0, 0]
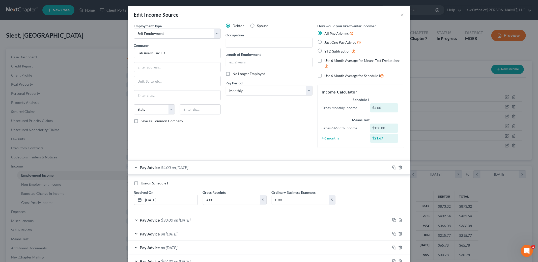
click at [251, 109] on div "Debtor Spouse Occupation Length of Employment No Longer Employed Pay Period * S…" at bounding box center [269, 87] width 92 height 129
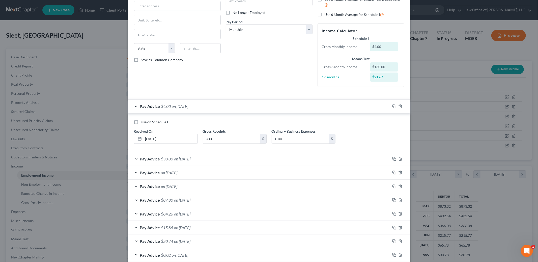
scroll to position [76, 0]
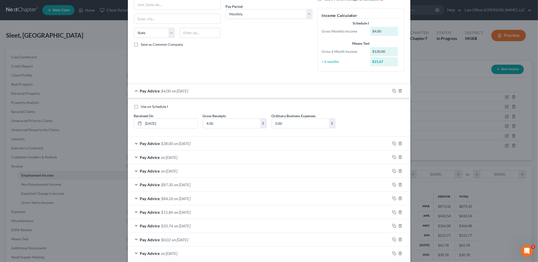
click at [174, 159] on div "Pay Advice on [DATE]" at bounding box center [259, 156] width 262 height 13
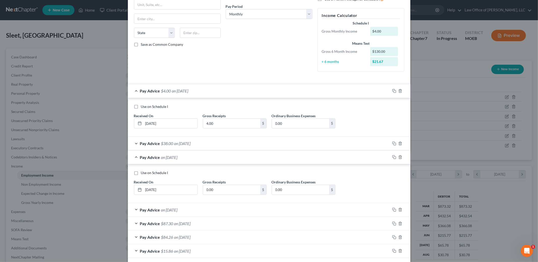
click at [141, 174] on label "Use on Schedule I" at bounding box center [154, 172] width 27 height 5
click at [143, 173] on input "Use on Schedule I" at bounding box center [144, 171] width 3 height 3
checkbox input "true"
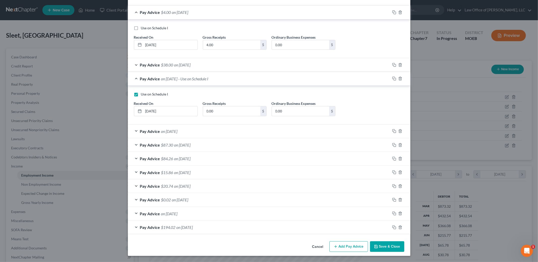
click at [382, 247] on button "Save & Close" at bounding box center [387, 246] width 34 height 11
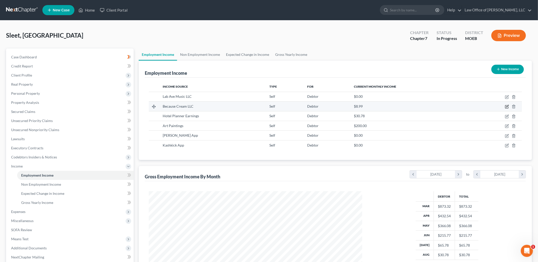
click at [507, 106] on icon "button" at bounding box center [508, 106] width 2 height 2
select select "1"
select select "0"
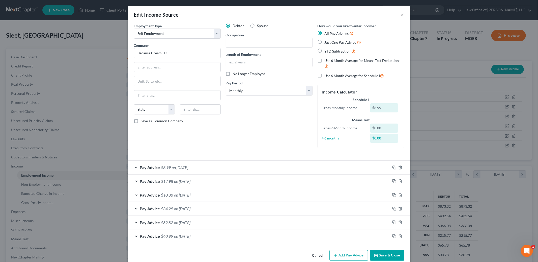
click at [141, 122] on label "Save as Common Company" at bounding box center [162, 120] width 42 height 5
click at [143, 122] on input "Save as Common Company" at bounding box center [144, 119] width 3 height 3
checkbox input "true"
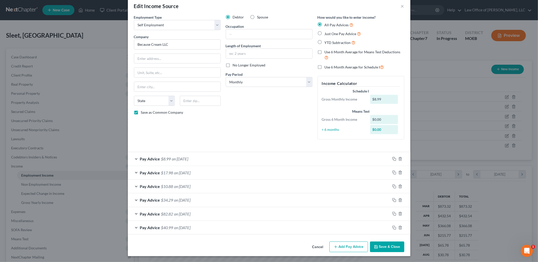
click at [387, 247] on button "Save & Close" at bounding box center [387, 246] width 34 height 11
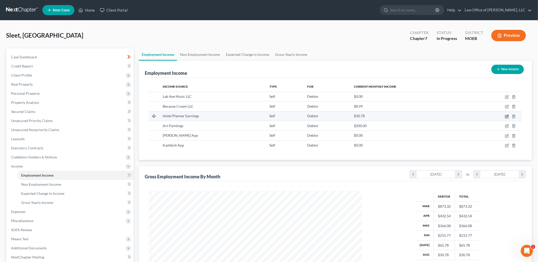
click at [506, 116] on icon "button" at bounding box center [506, 116] width 3 height 3
select select "1"
select select "0"
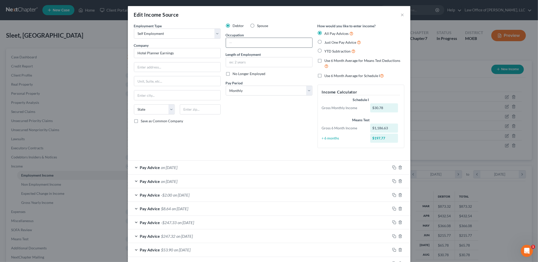
click at [261, 42] on input "text" at bounding box center [269, 43] width 86 height 10
type input "1099 Contractor"
click at [264, 63] on input "text" at bounding box center [269, 62] width 86 height 10
type input "2"
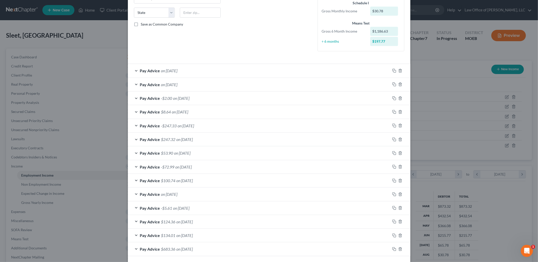
scroll to position [119, 0]
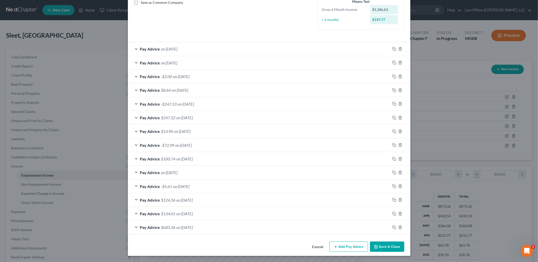
type input "1.5 years"
click at [385, 249] on button "Save & Close" at bounding box center [387, 246] width 34 height 11
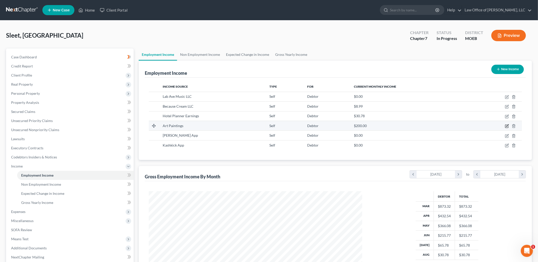
click at [507, 126] on icon "button" at bounding box center [508, 125] width 2 height 2
select select "1"
select select "0"
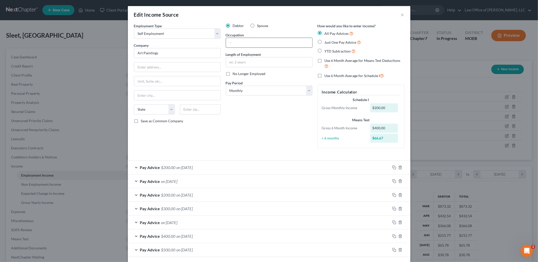
click at [252, 43] on input "text" at bounding box center [269, 43] width 86 height 10
drag, startPoint x: 170, startPoint y: 54, endPoint x: 129, endPoint y: 43, distance: 41.7
click at [129, 43] on div "Employment Type * Select Full or [DEMOGRAPHIC_DATA] Employment Self Employment …" at bounding box center [269, 142] width 283 height 238
type input "None"
click at [258, 44] on input "text" at bounding box center [269, 43] width 86 height 10
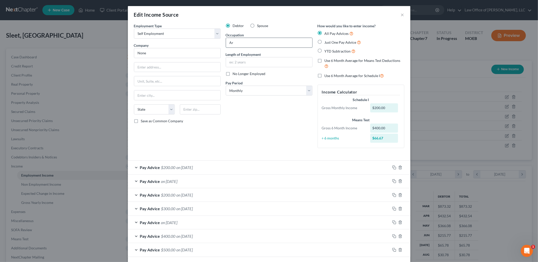
type input "A"
type input "Commissioned art"
click at [261, 62] on input "text" at bounding box center [269, 62] width 86 height 10
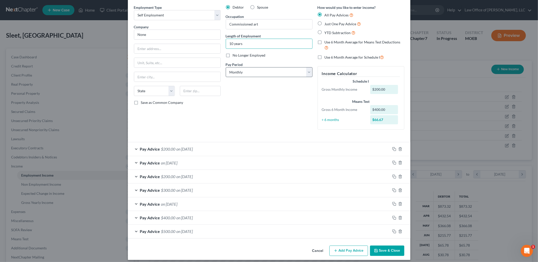
scroll to position [22, 0]
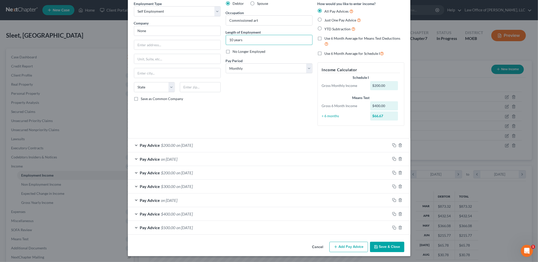
type input "10 years"
click at [388, 248] on button "Save & Close" at bounding box center [387, 247] width 34 height 11
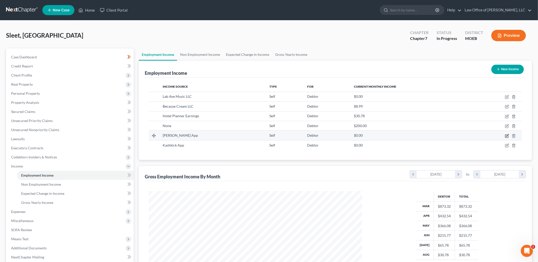
click at [507, 135] on icon "button" at bounding box center [507, 136] width 4 height 4
select select "1"
select select "0"
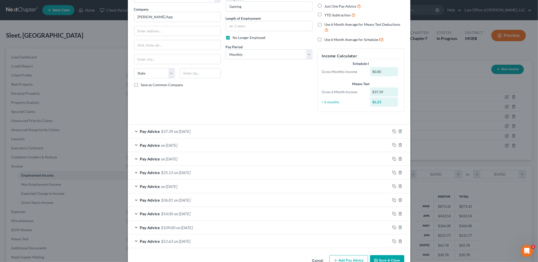
scroll to position [50, 0]
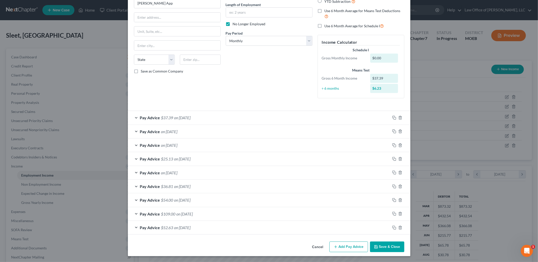
click at [233, 26] on label "No Longer Employed" at bounding box center [249, 23] width 33 height 5
click at [235, 25] on input "No Longer Employed" at bounding box center [236, 22] width 3 height 3
checkbox input "false"
click at [237, 14] on input "text" at bounding box center [269, 13] width 86 height 10
type input "1 year"
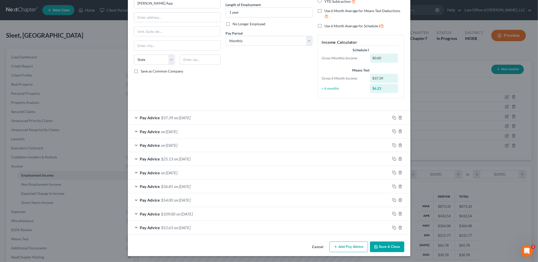
click at [394, 252] on div "Cancel Add Pay Advice Save & Close" at bounding box center [269, 247] width 283 height 17
click at [394, 250] on button "Save & Close" at bounding box center [387, 246] width 34 height 11
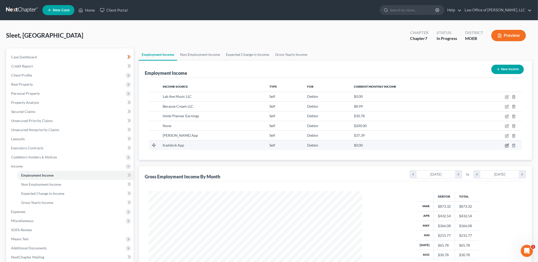
click at [505, 145] on icon "button" at bounding box center [506, 145] width 3 height 3
select select "1"
select select "0"
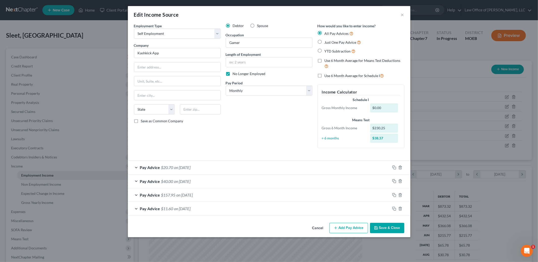
click at [393, 227] on button "Save & Close" at bounding box center [387, 228] width 34 height 11
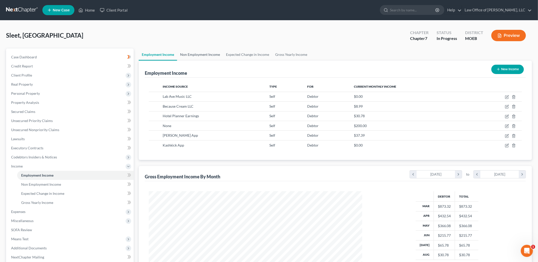
click at [199, 51] on link "Non Employment Income" at bounding box center [200, 54] width 46 height 12
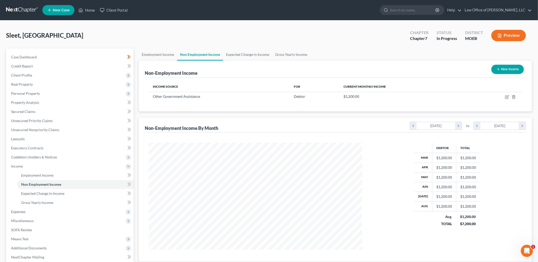
scroll to position [106, 224]
click at [507, 97] on icon "button" at bounding box center [508, 96] width 2 height 2
select select "5"
select select "0"
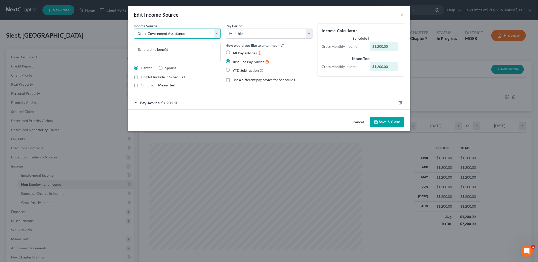
click at [216, 34] on select "Select Unemployment Disability (from employer) Pension Retirement Social Securi…" at bounding box center [177, 34] width 87 height 10
click at [134, 29] on select "Select Unemployment Disability (from employer) Pension Retirement Social Securi…" at bounding box center [177, 34] width 87 height 10
click at [141, 77] on label "Do Not Include in Schedule I" at bounding box center [163, 76] width 44 height 5
click at [143, 77] on input "Do Not Include in Schedule I" at bounding box center [144, 75] width 3 height 3
checkbox input "true"
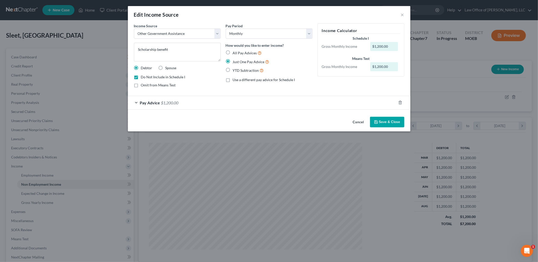
click at [387, 125] on button "Save & Close" at bounding box center [387, 122] width 34 height 11
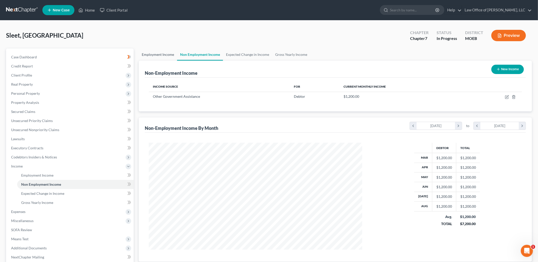
click at [146, 54] on link "Employment Income" at bounding box center [158, 54] width 38 height 12
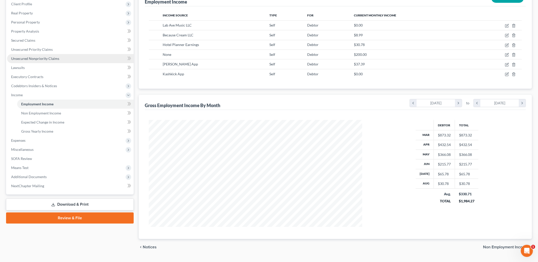
scroll to position [84, 0]
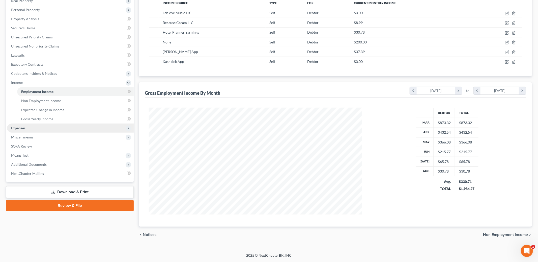
click at [48, 125] on span "Expenses" at bounding box center [70, 127] width 127 height 9
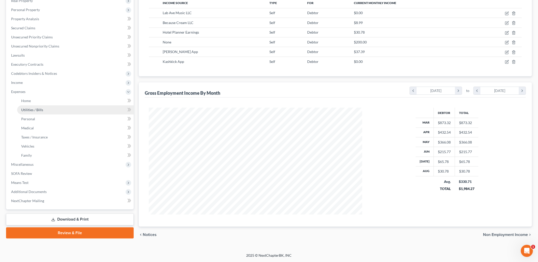
click at [31, 105] on link "Utilities / Bills" at bounding box center [75, 109] width 117 height 9
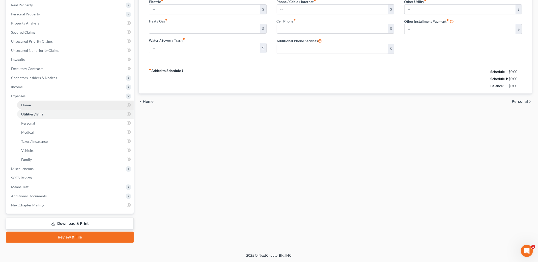
scroll to position [7, 0]
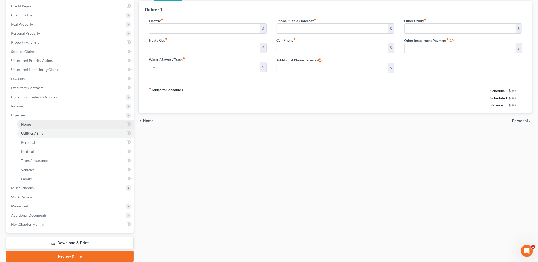
type input "75.00"
type input "50.00"
type input "40.00"
type input "50.00"
type input "36.00"
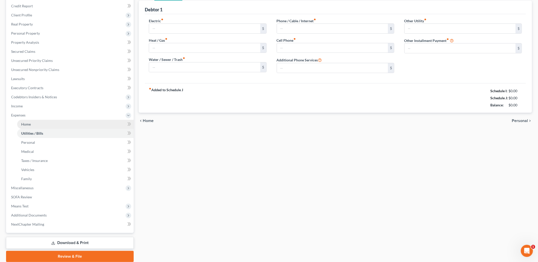
type input "0.00"
type input "245.00"
type input "Cube Smart Storage"
type input "0.00"
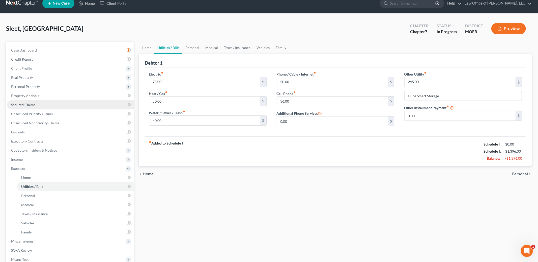
scroll to position [0, 0]
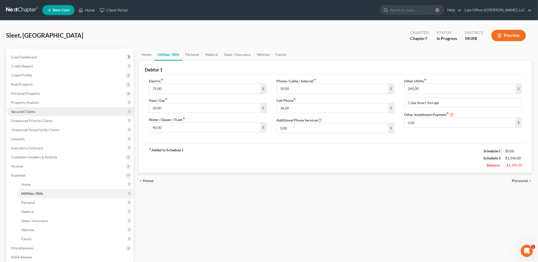
click at [31, 101] on ul "Case Dashboard Payments Invoices Payments Payments Credit Report Client Profile" at bounding box center [70, 170] width 127 height 236
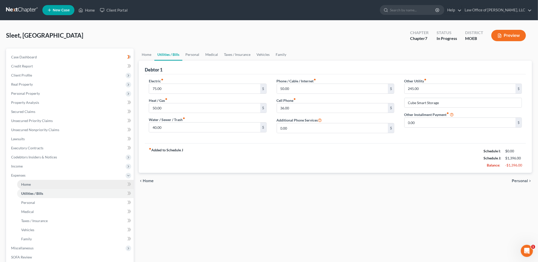
click at [27, 186] on link "Home" at bounding box center [75, 184] width 117 height 9
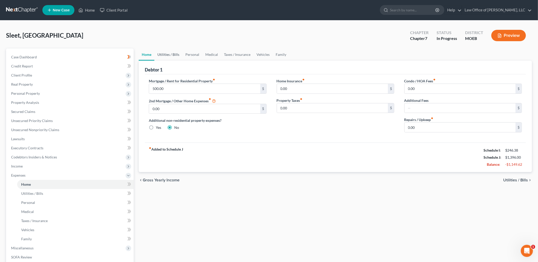
click at [158, 52] on link "Utilities / Bills" at bounding box center [168, 54] width 28 height 12
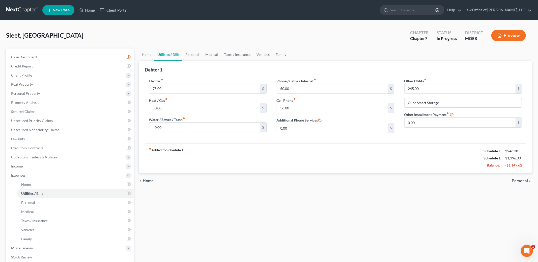
click at [147, 55] on link "Home" at bounding box center [147, 54] width 16 height 12
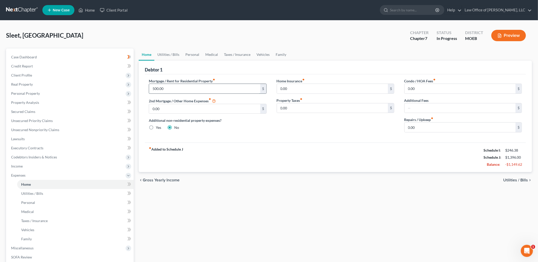
click at [170, 87] on input "500.00" at bounding box center [204, 89] width 111 height 10
click at [169, 50] on link "Utilities / Bills" at bounding box center [168, 54] width 28 height 12
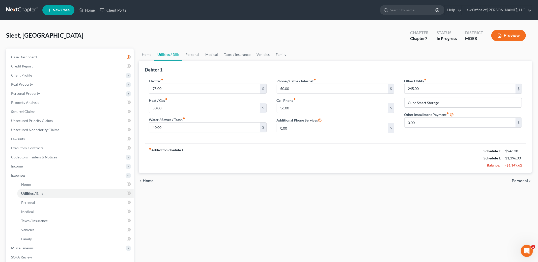
click at [150, 53] on link "Home" at bounding box center [147, 54] width 16 height 12
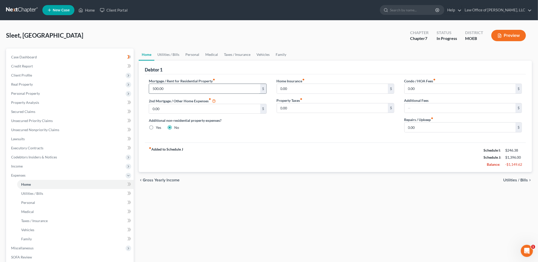
click at [173, 90] on input "500.00" at bounding box center [204, 89] width 111 height 10
type input "0.00"
click at [164, 53] on link "Utilities / Bills" at bounding box center [168, 54] width 28 height 12
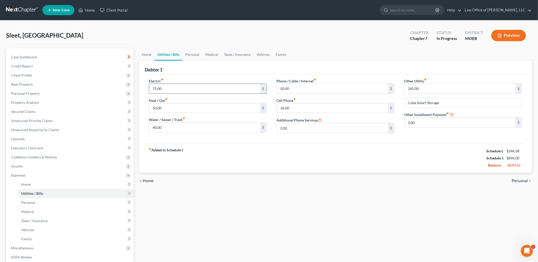
click at [172, 88] on input "75.00" at bounding box center [204, 89] width 111 height 10
click at [425, 90] on input "245.00" at bounding box center [460, 89] width 111 height 10
click at [190, 52] on link "Personal" at bounding box center [192, 54] width 20 height 12
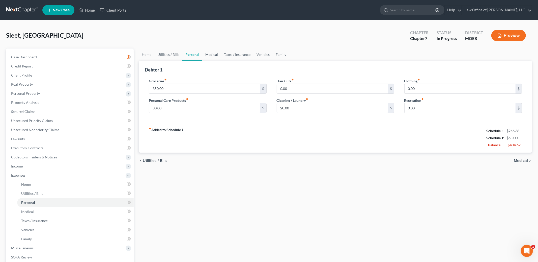
click at [209, 53] on link "Medical" at bounding box center [211, 54] width 19 height 12
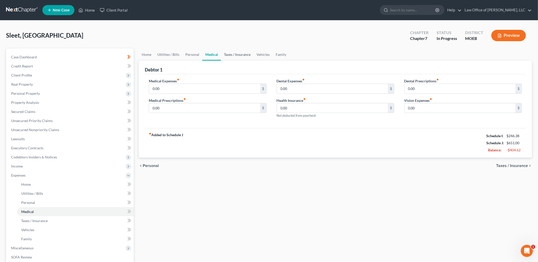
click at [238, 55] on link "Taxes / Insurance" at bounding box center [237, 54] width 33 height 12
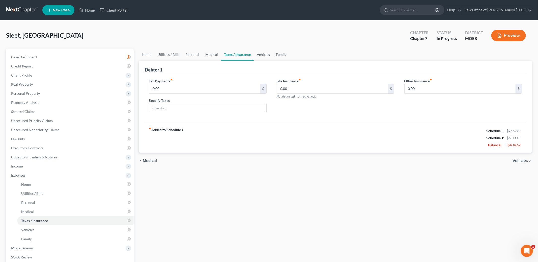
click at [256, 54] on link "Vehicles" at bounding box center [263, 54] width 19 height 12
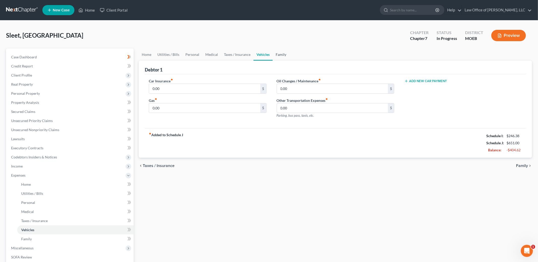
click at [280, 55] on link "Family" at bounding box center [281, 54] width 17 height 12
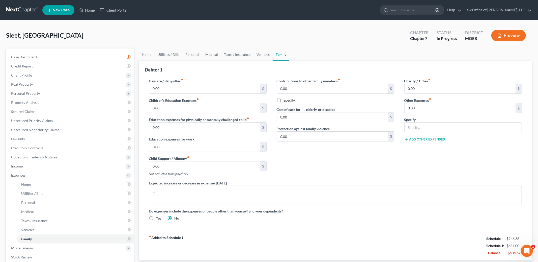
click at [143, 56] on link "Home" at bounding box center [147, 54] width 16 height 12
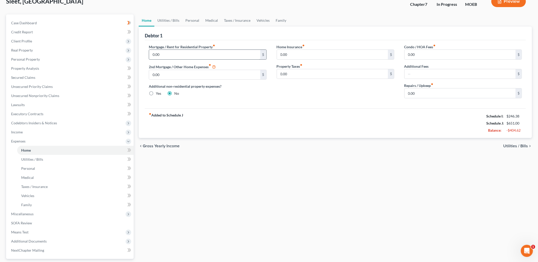
scroll to position [35, 0]
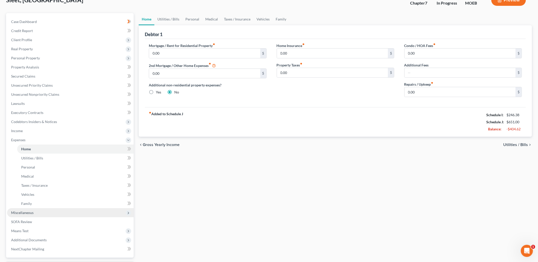
click at [75, 214] on span "Miscellaneous" at bounding box center [70, 212] width 127 height 9
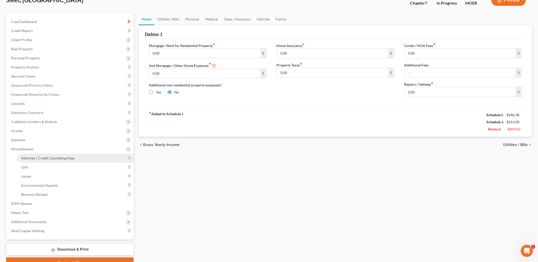
click at [61, 160] on link "Attorney / Credit Counseling Fees" at bounding box center [75, 157] width 117 height 9
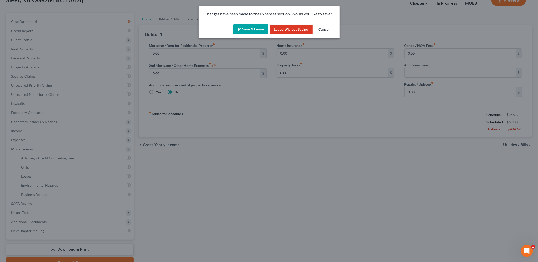
click at [246, 27] on button "Save & Leave" at bounding box center [250, 29] width 35 height 11
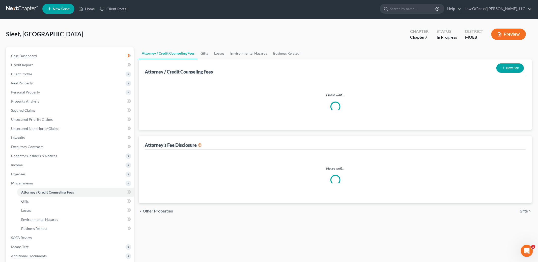
select select "1"
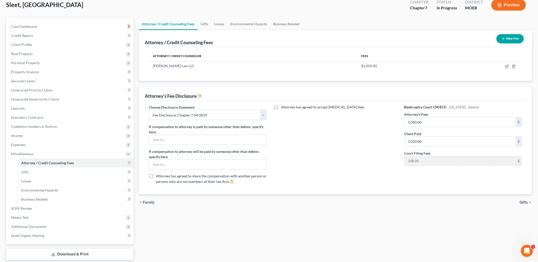
scroll to position [60, 0]
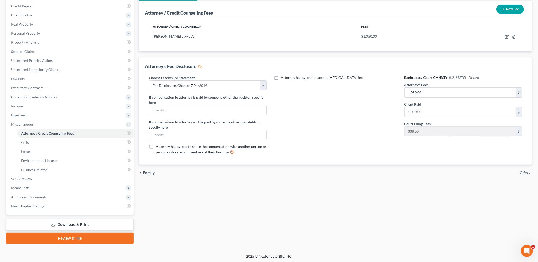
click at [523, 173] on span "Gifts" at bounding box center [524, 173] width 8 height 4
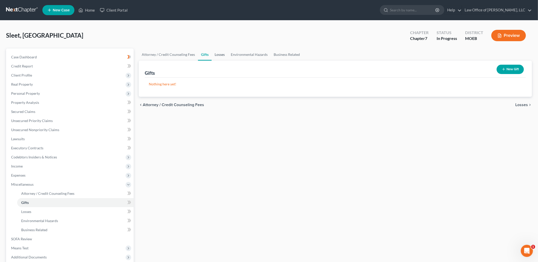
click at [219, 53] on link "Losses" at bounding box center [220, 54] width 16 height 12
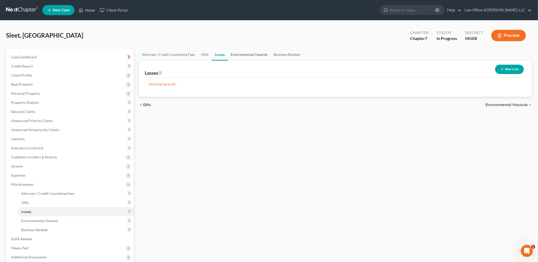
click at [245, 53] on link "Environmental Hazards" at bounding box center [249, 54] width 43 height 12
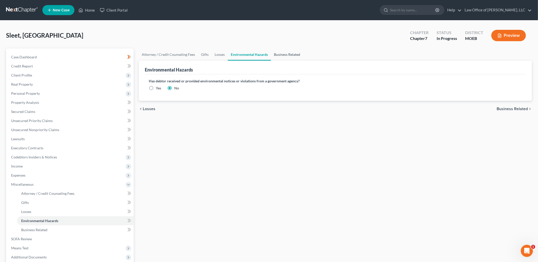
click at [281, 51] on link "Business Related" at bounding box center [287, 54] width 32 height 12
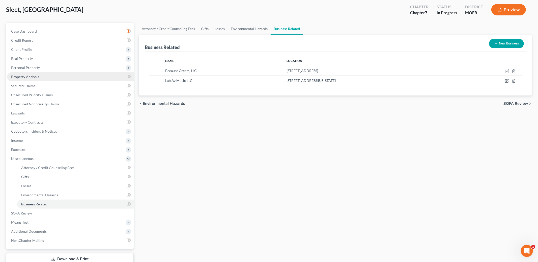
scroll to position [60, 0]
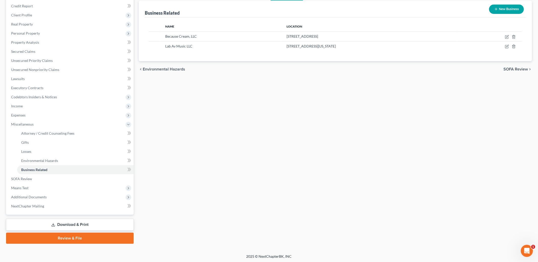
click at [507, 9] on button "New Business" at bounding box center [506, 9] width 35 height 9
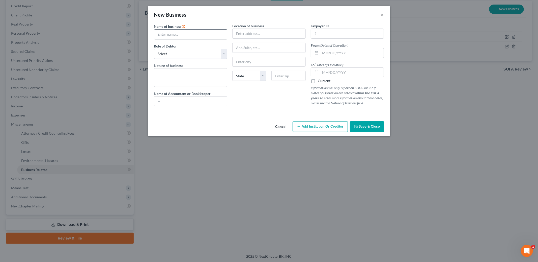
click at [185, 36] on input "text" at bounding box center [190, 35] width 73 height 10
type input "Hotel Planner"
type textarea "1099 contractor"
type input "[DATE]"
click at [318, 81] on label "Current" at bounding box center [324, 80] width 13 height 5
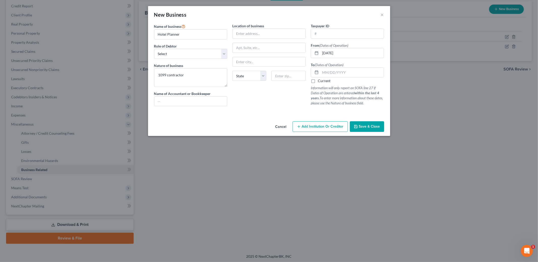
click at [320, 81] on input "Current" at bounding box center [321, 79] width 3 height 3
checkbox input "true"
click at [366, 126] on span "Save & Close" at bounding box center [369, 126] width 21 height 4
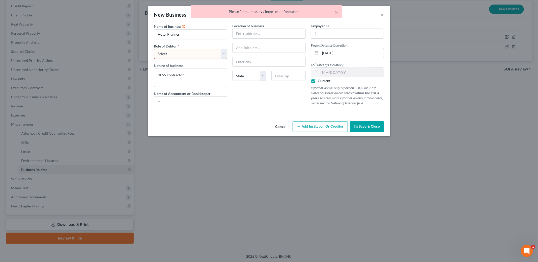
click at [223, 50] on select "Select A member of a limited liability company (LLC) or limited liability partn…" at bounding box center [190, 54] width 73 height 10
select select "sole_proprietor"
click at [154, 49] on select "Select A member of a limited liability company (LLC) or limited liability partn…" at bounding box center [190, 54] width 73 height 10
click at [375, 127] on span "Save & Close" at bounding box center [369, 126] width 21 height 4
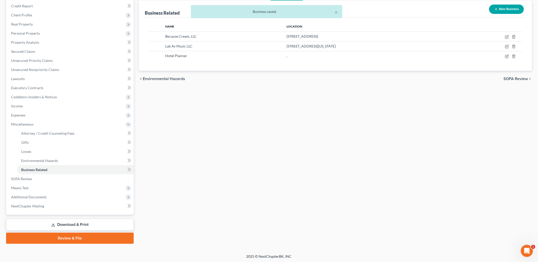
click at [501, 12] on div "× Business saved." at bounding box center [266, 13] width 538 height 16
click at [501, 9] on div "× Business saved." at bounding box center [266, 13] width 538 height 16
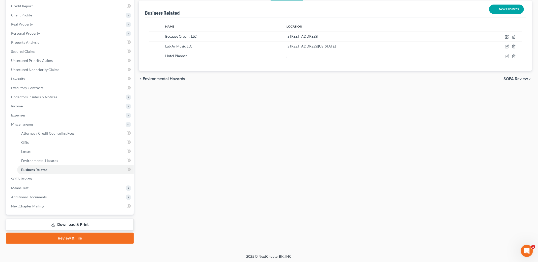
click at [501, 8] on button "New Business" at bounding box center [506, 9] width 35 height 9
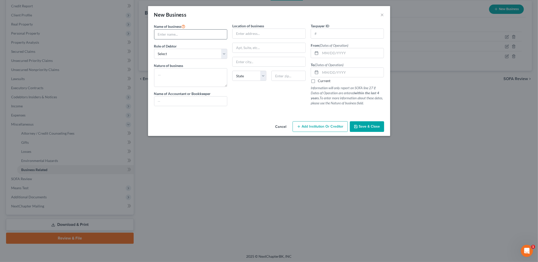
click at [173, 35] on input "text" at bounding box center [190, 35] width 73 height 10
type input "None"
type textarea "Commission Art"
click at [225, 50] on select "Select A member of a limited liability company (LLC) or limited liability partn…" at bounding box center [190, 54] width 73 height 10
select select "sole_proprietor"
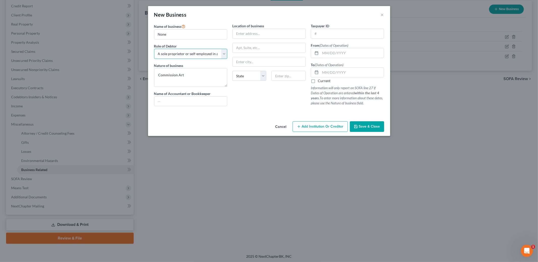
click at [154, 49] on select "Select A member of a limited liability company (LLC) or limited liability partn…" at bounding box center [190, 54] width 73 height 10
click at [336, 55] on input "text" at bounding box center [353, 53] width 64 height 10
type input "[DATE]"
click at [318, 83] on label "Current" at bounding box center [324, 80] width 13 height 5
click at [320, 82] on input "Current" at bounding box center [321, 79] width 3 height 3
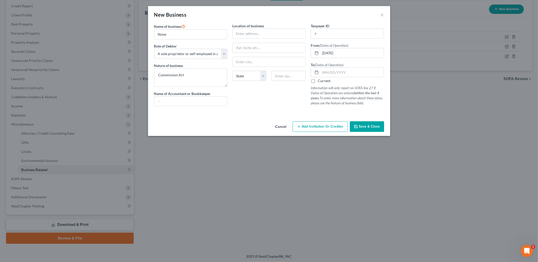
checkbox input "true"
click at [371, 125] on span "Save & Close" at bounding box center [369, 126] width 21 height 4
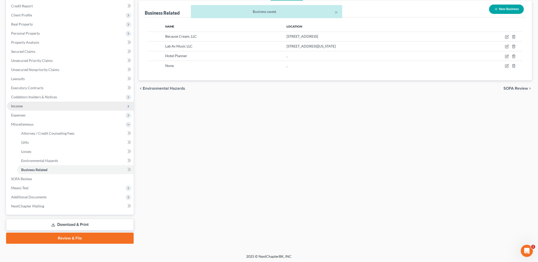
click at [44, 101] on span "Income" at bounding box center [70, 105] width 127 height 9
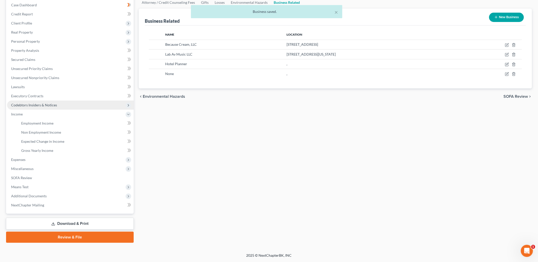
scroll to position [51, 0]
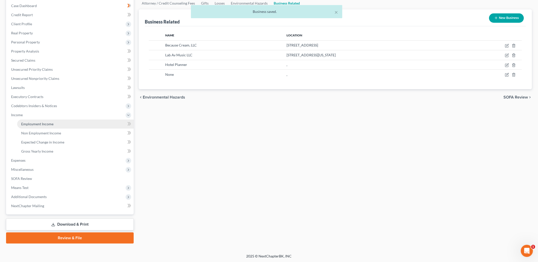
click at [52, 123] on span "Employment Income" at bounding box center [37, 124] width 32 height 4
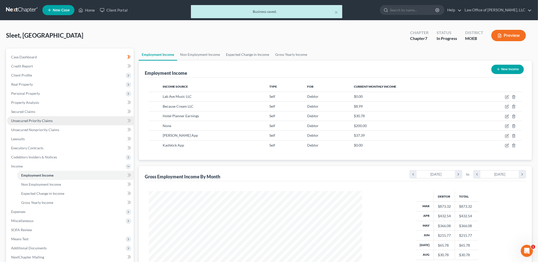
scroll to position [106, 224]
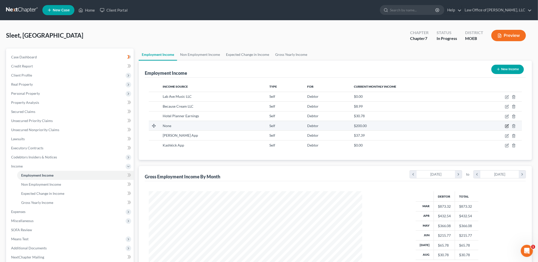
click at [507, 125] on icon "button" at bounding box center [507, 126] width 4 height 4
select select "1"
select select "0"
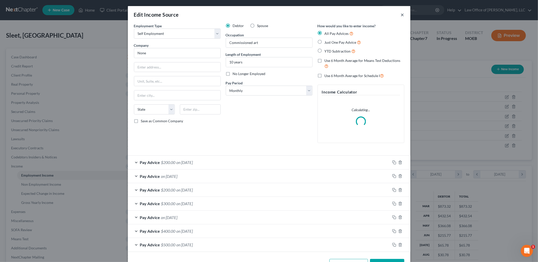
click at [401, 14] on button "×" at bounding box center [403, 15] width 4 height 6
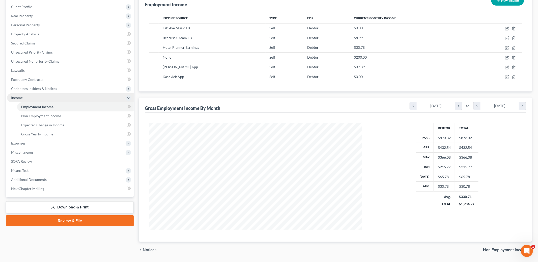
scroll to position [72, 0]
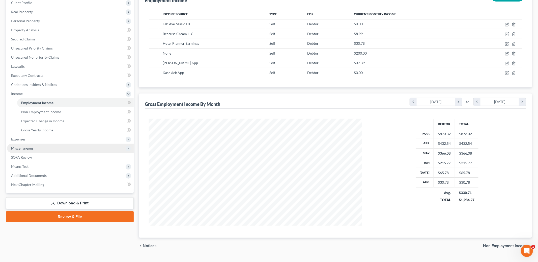
click at [45, 150] on span "Miscellaneous" at bounding box center [70, 148] width 127 height 9
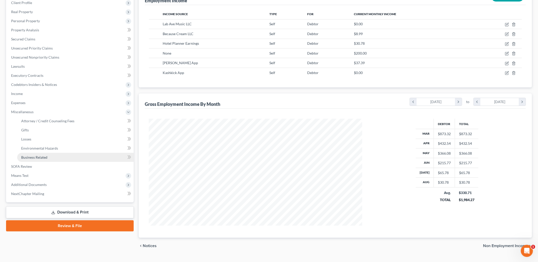
click at [45, 155] on span "Business Related" at bounding box center [34, 157] width 26 height 4
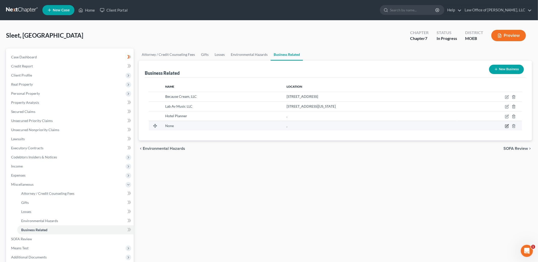
click at [507, 125] on icon "button" at bounding box center [507, 126] width 4 height 4
select select "sole_proprietor"
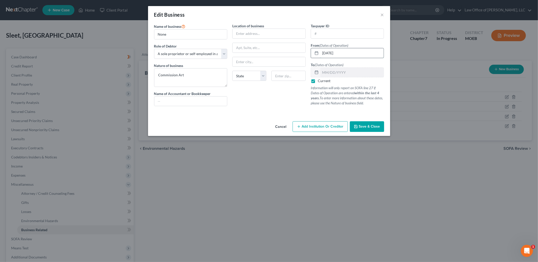
click at [343, 54] on input "[DATE]" at bounding box center [353, 53] width 64 height 10
type input "[DATE]"
click at [369, 128] on span "Save & Close" at bounding box center [369, 126] width 21 height 4
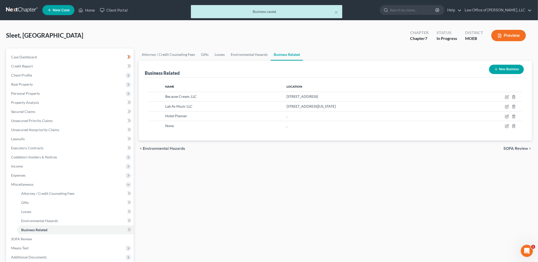
click at [502, 70] on button "New Business" at bounding box center [506, 69] width 35 height 9
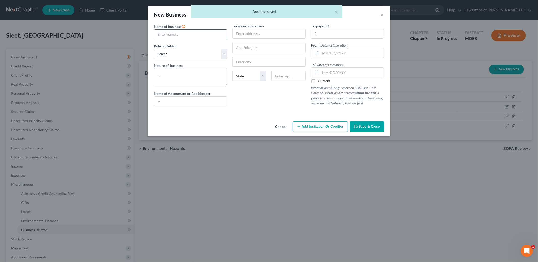
click at [204, 37] on input "text" at bounding box center [190, 35] width 73 height 10
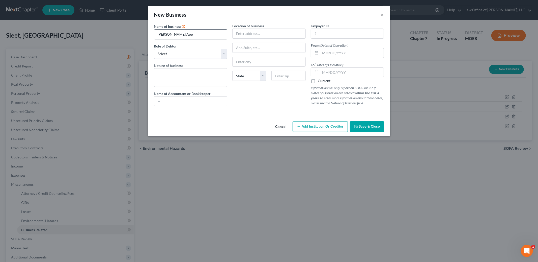
type input "[PERSON_NAME] App"
type textarea "1099 gaming"
click at [225, 52] on select "Select A member of a limited liability company (LLC) or limited liability partn…" at bounding box center [190, 54] width 73 height 10
select select "sole_proprietor"
click at [154, 49] on select "Select A member of a limited liability company (LLC) or limited liability partn…" at bounding box center [190, 54] width 73 height 10
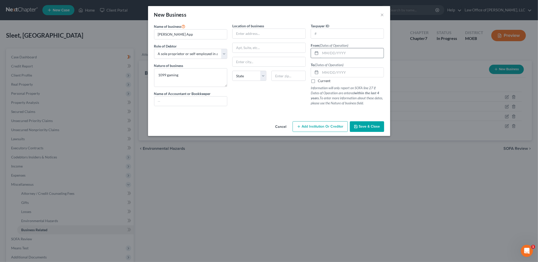
click at [344, 56] on input "text" at bounding box center [353, 53] width 64 height 10
type input "[DATE]"
click at [318, 81] on label "Current" at bounding box center [324, 80] width 13 height 5
click at [320, 81] on input "Current" at bounding box center [321, 79] width 3 height 3
checkbox input "true"
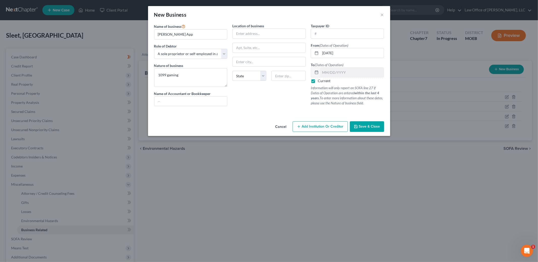
click at [369, 126] on span "Save & Close" at bounding box center [369, 126] width 21 height 4
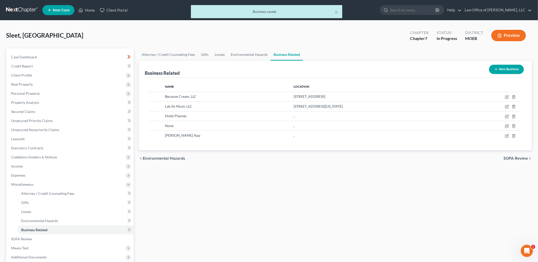
click at [514, 74] on div "New Business" at bounding box center [506, 69] width 39 height 13
click at [513, 70] on button "New Business" at bounding box center [506, 69] width 35 height 9
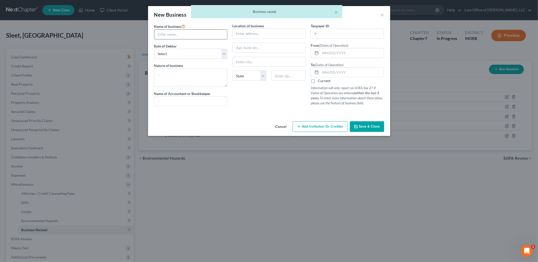
click at [199, 36] on input "text" at bounding box center [190, 35] width 73 height 10
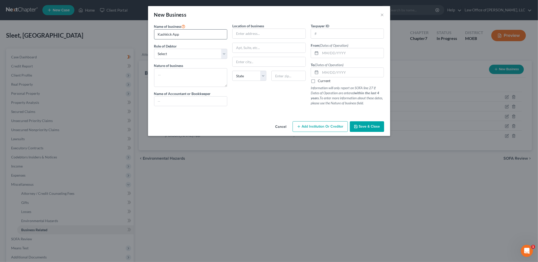
type input "Kashkick App"
click at [226, 52] on select "Select A member of a limited liability company (LLC) or limited liability partn…" at bounding box center [190, 54] width 73 height 10
select select "sole_proprietor"
click at [154, 49] on select "Select A member of a limited liability company (LLC) or limited liability partn…" at bounding box center [190, 54] width 73 height 10
click at [188, 79] on textarea at bounding box center [190, 77] width 73 height 19
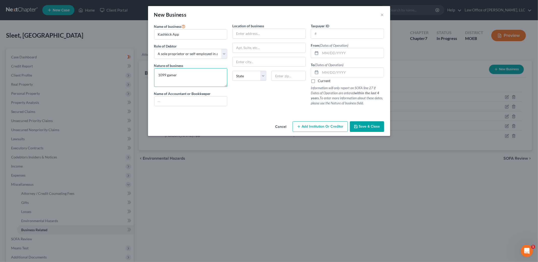
type textarea "1099 gamer"
click at [325, 55] on input "text" at bounding box center [353, 53] width 64 height 10
type input "[DATE]"
click at [365, 128] on span "Save & Close" at bounding box center [369, 126] width 21 height 4
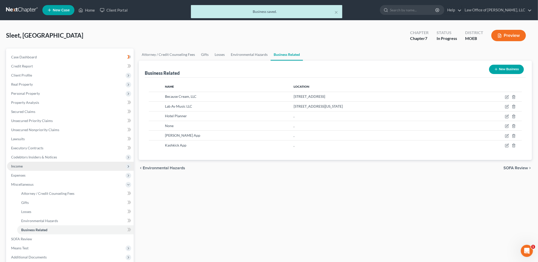
click at [38, 166] on span "Income" at bounding box center [70, 166] width 127 height 9
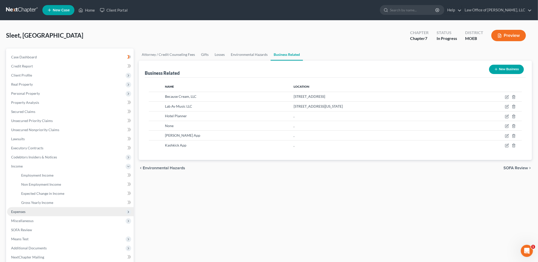
click at [30, 213] on span "Expenses" at bounding box center [70, 211] width 127 height 9
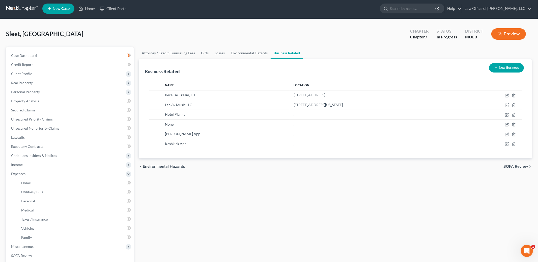
scroll to position [2, 0]
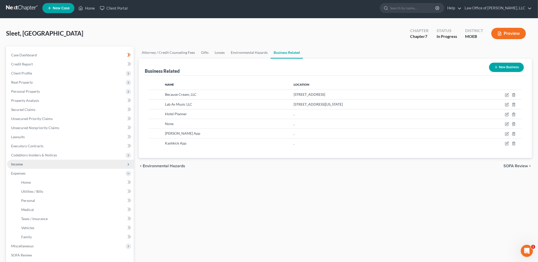
click at [22, 165] on span "Income" at bounding box center [17, 164] width 12 height 4
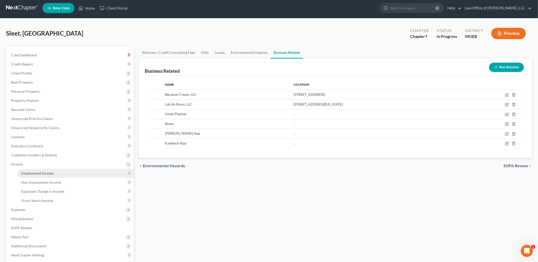
click at [28, 171] on span "Employment Income" at bounding box center [37, 173] width 32 height 4
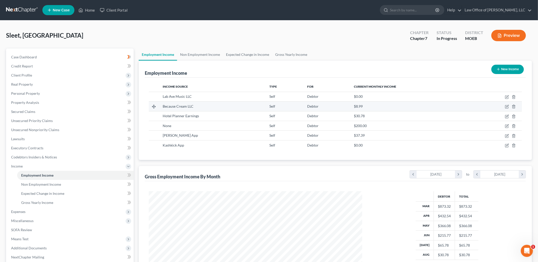
scroll to position [2, 0]
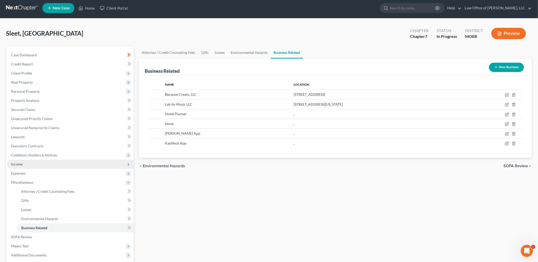
click at [37, 164] on span "Income" at bounding box center [70, 163] width 127 height 9
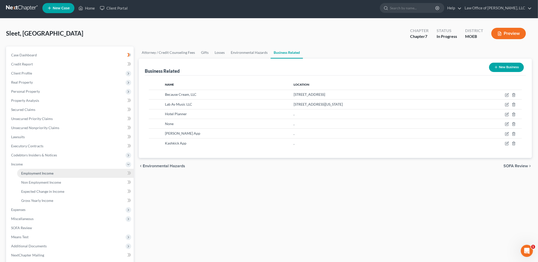
click at [44, 173] on span "Employment Income" at bounding box center [37, 173] width 32 height 4
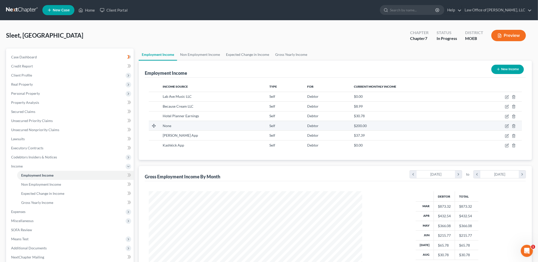
scroll to position [106, 224]
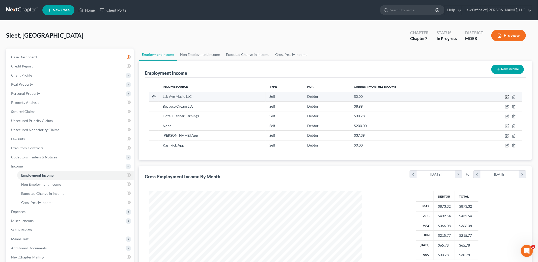
click at [508, 97] on icon "button" at bounding box center [507, 97] width 4 height 4
select select "1"
select select "0"
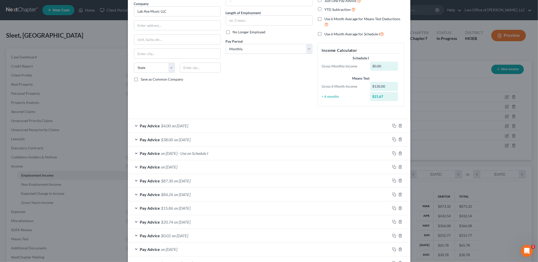
scroll to position [43, 0]
click at [209, 152] on span "- Use on Schedule I" at bounding box center [194, 151] width 30 height 5
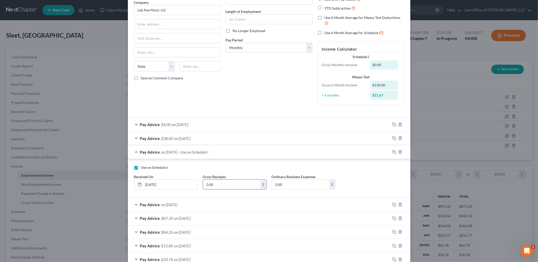
click at [223, 186] on input "0.00" at bounding box center [231, 184] width 57 height 10
type input "500.00"
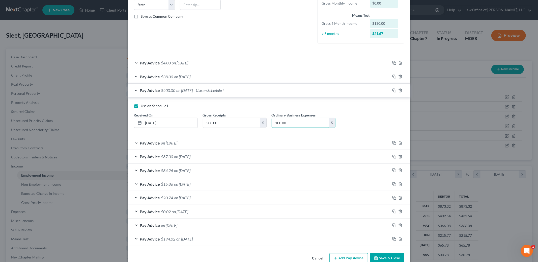
scroll to position [116, 0]
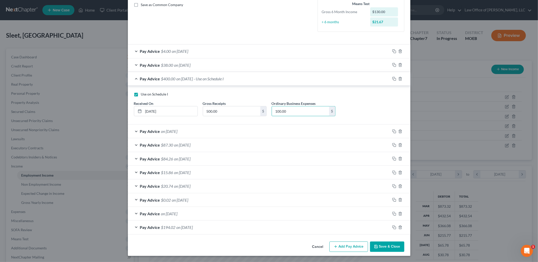
type input "100.00"
click at [385, 249] on button "Save & Close" at bounding box center [387, 246] width 34 height 11
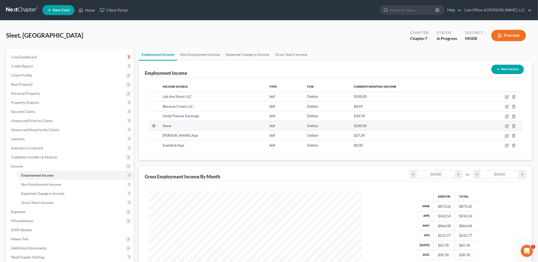
click at [170, 125] on span "None" at bounding box center [167, 125] width 9 height 4
click at [508, 126] on icon "button" at bounding box center [507, 126] width 4 height 4
select select "1"
select select "0"
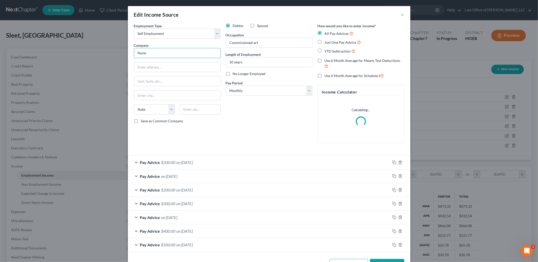
drag, startPoint x: 152, startPoint y: 55, endPoint x: 126, endPoint y: 49, distance: 26.7
click at [126, 49] on div "Edit Income Source × Employment Type * Select Full or [DEMOGRAPHIC_DATA] Employ…" at bounding box center [269, 131] width 538 height 262
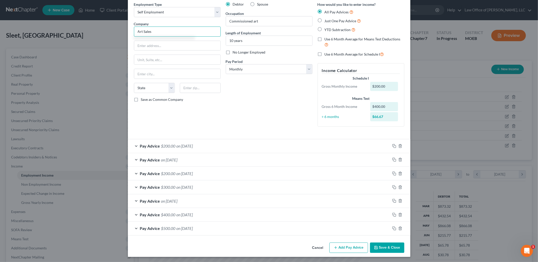
scroll to position [22, 0]
type input "Art Sales"
click at [194, 158] on div "Pay Advice on [DATE]" at bounding box center [259, 158] width 262 height 13
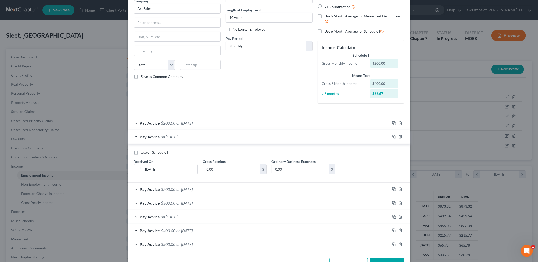
scroll to position [61, 0]
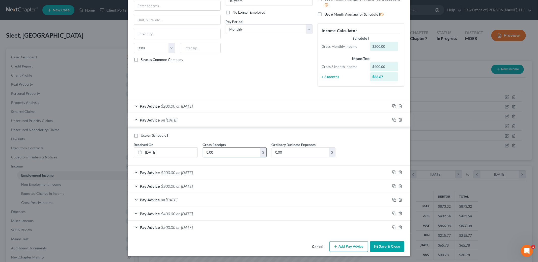
click at [220, 153] on input "0.00" at bounding box center [231, 152] width 57 height 10
type input "400.00"
type input "80.00"
click at [387, 244] on button "Save & Close" at bounding box center [387, 246] width 34 height 11
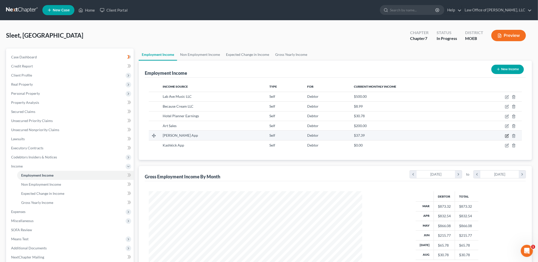
click at [505, 136] on icon "button" at bounding box center [506, 135] width 3 height 3
select select "1"
select select "0"
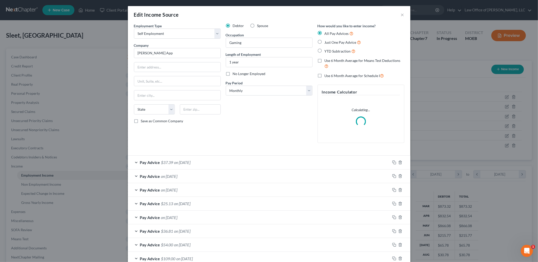
click at [269, 179] on div "Pay Advice on [DATE]" at bounding box center [259, 175] width 262 height 13
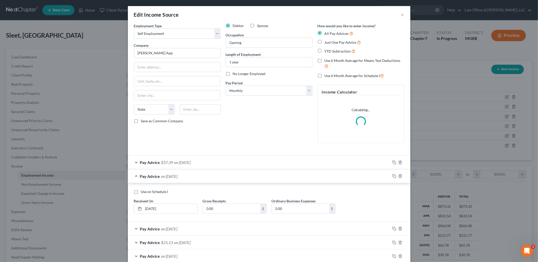
click at [141, 191] on label "Use on Schedule I" at bounding box center [154, 191] width 27 height 5
click at [143, 191] on input "Use on Schedule I" at bounding box center [144, 190] width 3 height 3
checkbox input "true"
click at [232, 210] on input "0.00" at bounding box center [231, 209] width 57 height 10
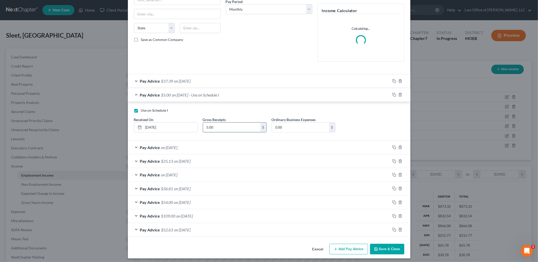
scroll to position [84, 0]
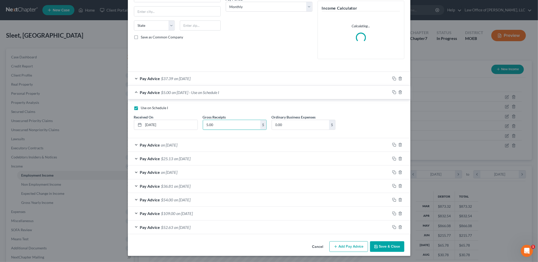
type input "5.00"
click at [393, 248] on button "Save & Close" at bounding box center [387, 246] width 34 height 11
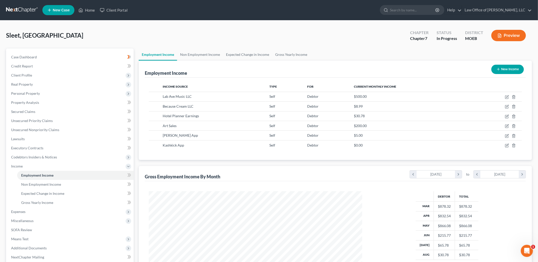
scroll to position [84, 0]
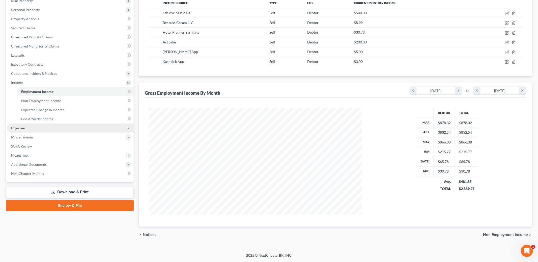
click at [29, 127] on span "Expenses" at bounding box center [70, 127] width 127 height 9
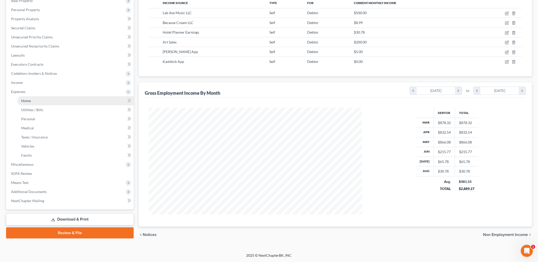
click at [34, 101] on link "Home" at bounding box center [75, 100] width 117 height 9
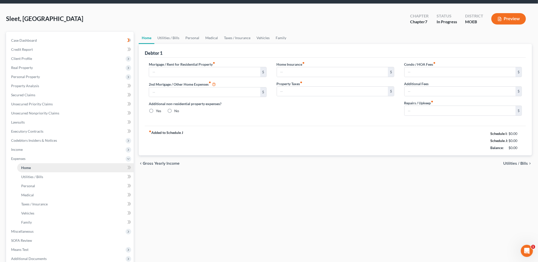
type input "0.00"
radio input "true"
type input "0.00"
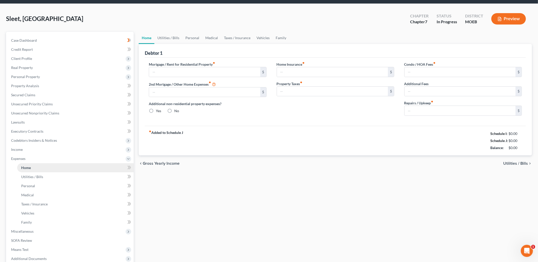
type input "0.00"
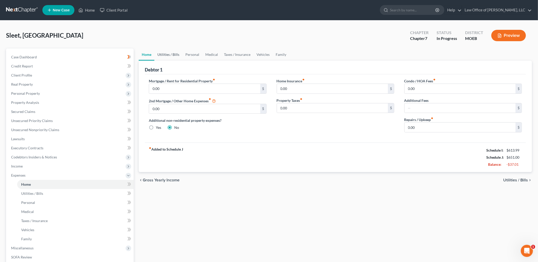
click at [167, 54] on link "Utilities / Bills" at bounding box center [168, 54] width 28 height 12
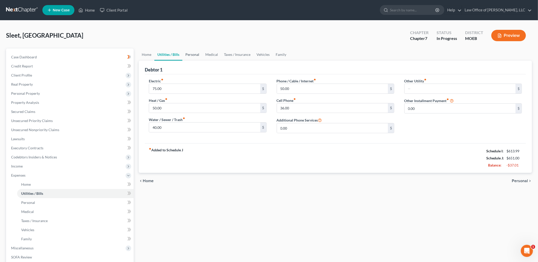
click at [188, 52] on link "Personal" at bounding box center [192, 54] width 20 height 12
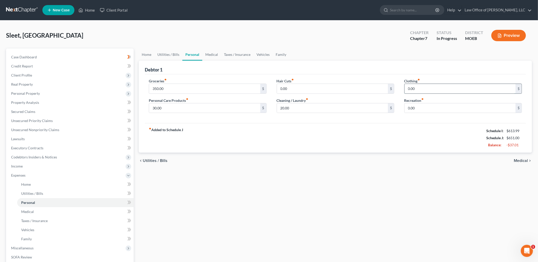
click at [425, 90] on input "0.00" at bounding box center [460, 89] width 111 height 10
type input "50.00"
click at [214, 54] on link "Medical" at bounding box center [211, 54] width 19 height 12
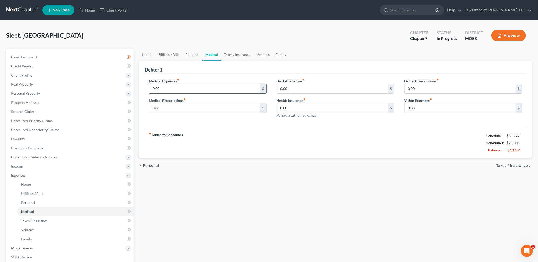
click at [187, 90] on input "0.00" at bounding box center [204, 89] width 111 height 10
type input "50.00"
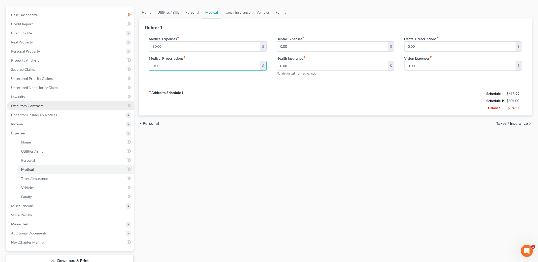
scroll to position [78, 0]
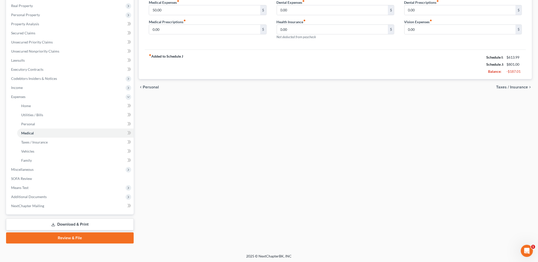
click at [77, 224] on link "Download & Print" at bounding box center [70, 224] width 128 height 12
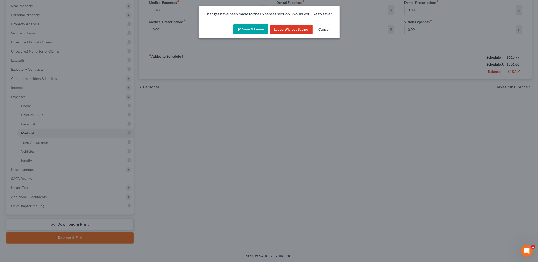
click at [250, 26] on button "Save & Leave" at bounding box center [250, 29] width 35 height 11
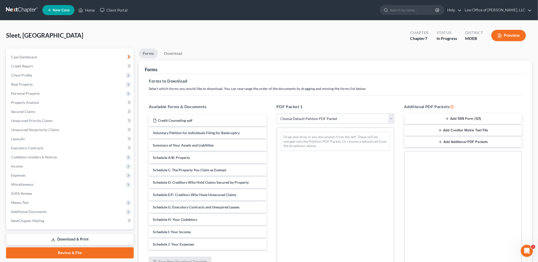
click at [353, 121] on select "Choose Default Petition PDF Packet Complete Bankruptcy Petition (all forms and …" at bounding box center [336, 119] width 118 height 10
select select "0"
click at [277, 114] on select "Choose Default Petition PDF Packet Complete Bankruptcy Petition (all forms and …" at bounding box center [336, 119] width 118 height 10
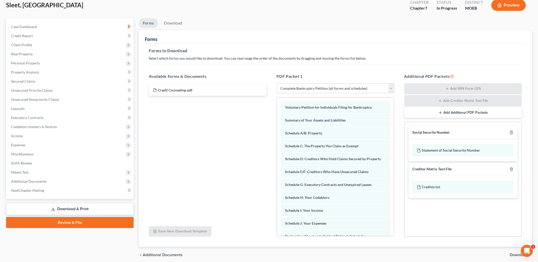
scroll to position [50, 0]
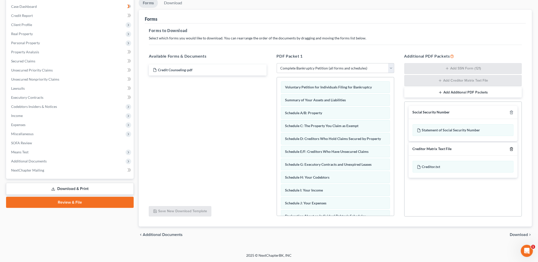
click at [512, 149] on line "button" at bounding box center [512, 149] width 0 height 1
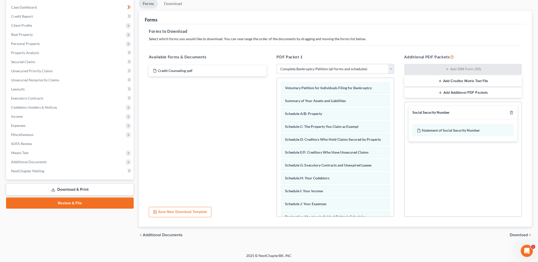
click at [518, 234] on span "Download" at bounding box center [519, 235] width 18 height 4
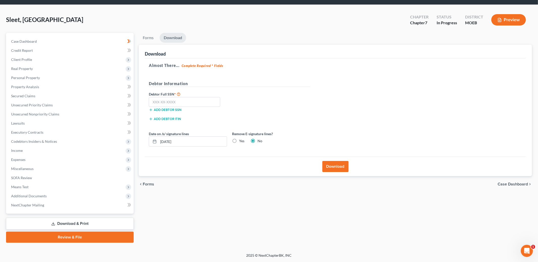
scroll to position [15, 0]
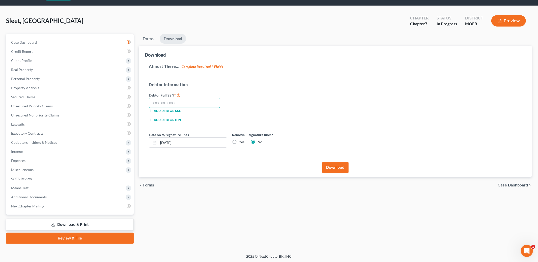
click at [203, 104] on input "text" at bounding box center [184, 103] width 71 height 10
type input "498-84-4146"
click at [337, 172] on button "Download" at bounding box center [336, 167] width 26 height 11
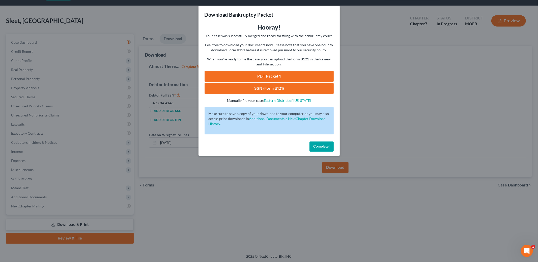
click at [276, 74] on link "PDF Packet 1" at bounding box center [269, 76] width 129 height 11
click at [239, 86] on link "SSN (Form B121)" at bounding box center [269, 88] width 129 height 11
